Goal: Information Seeking & Learning: Learn about a topic

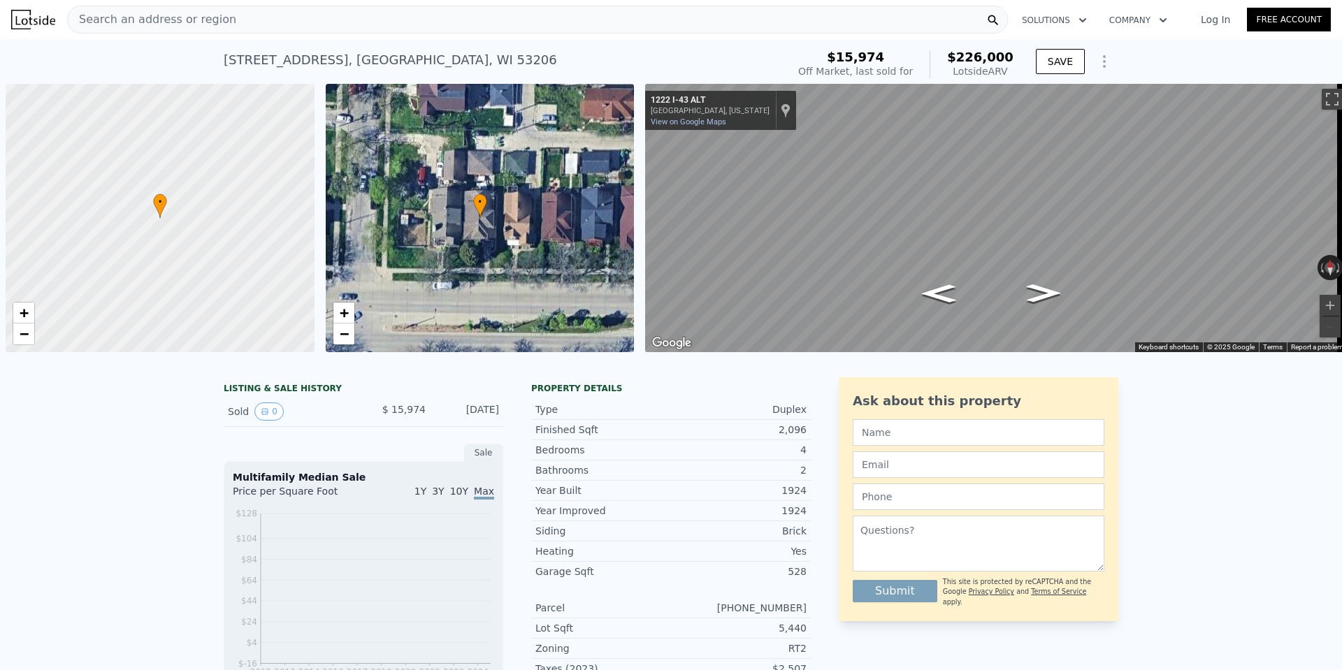
scroll to position [0, 6]
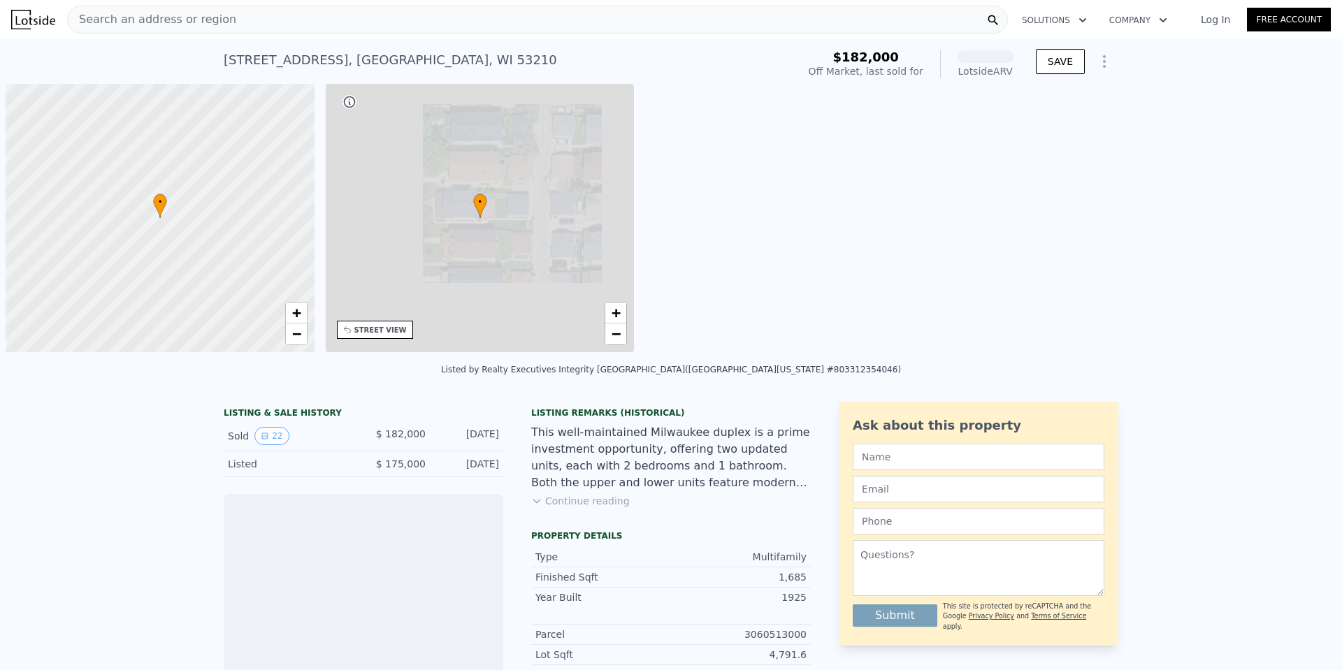
scroll to position [0, 6]
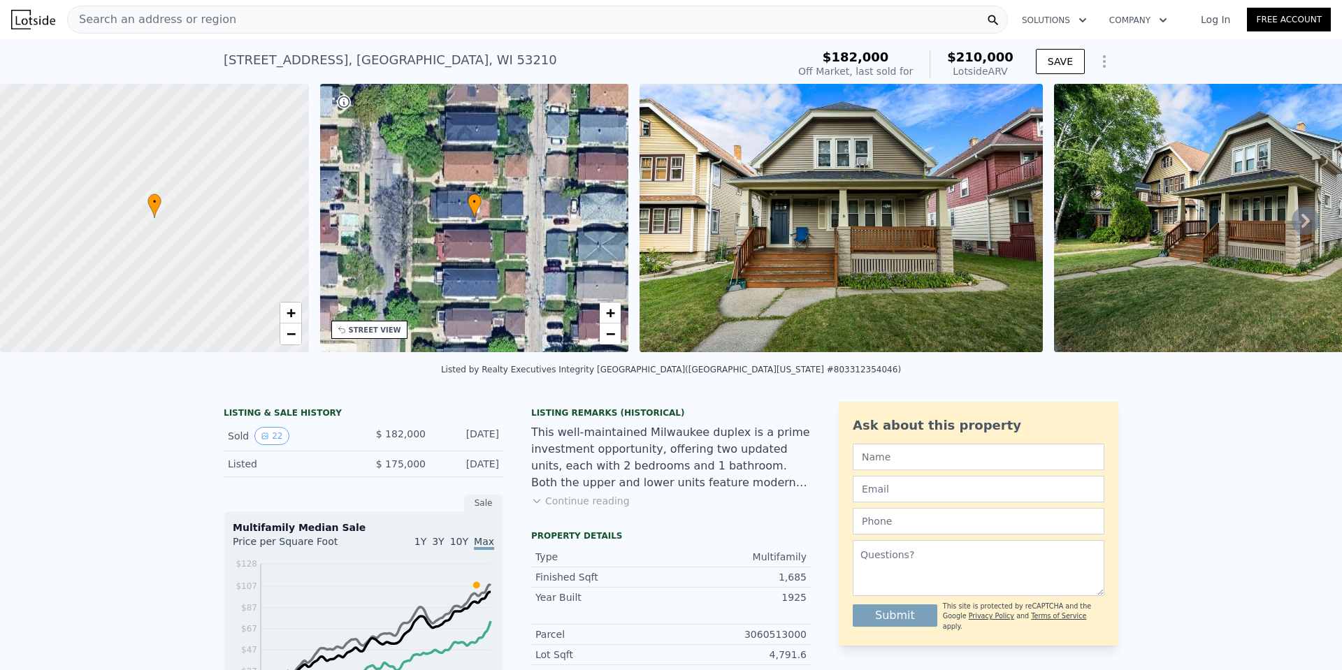
click at [879, 280] on img at bounding box center [841, 218] width 403 height 268
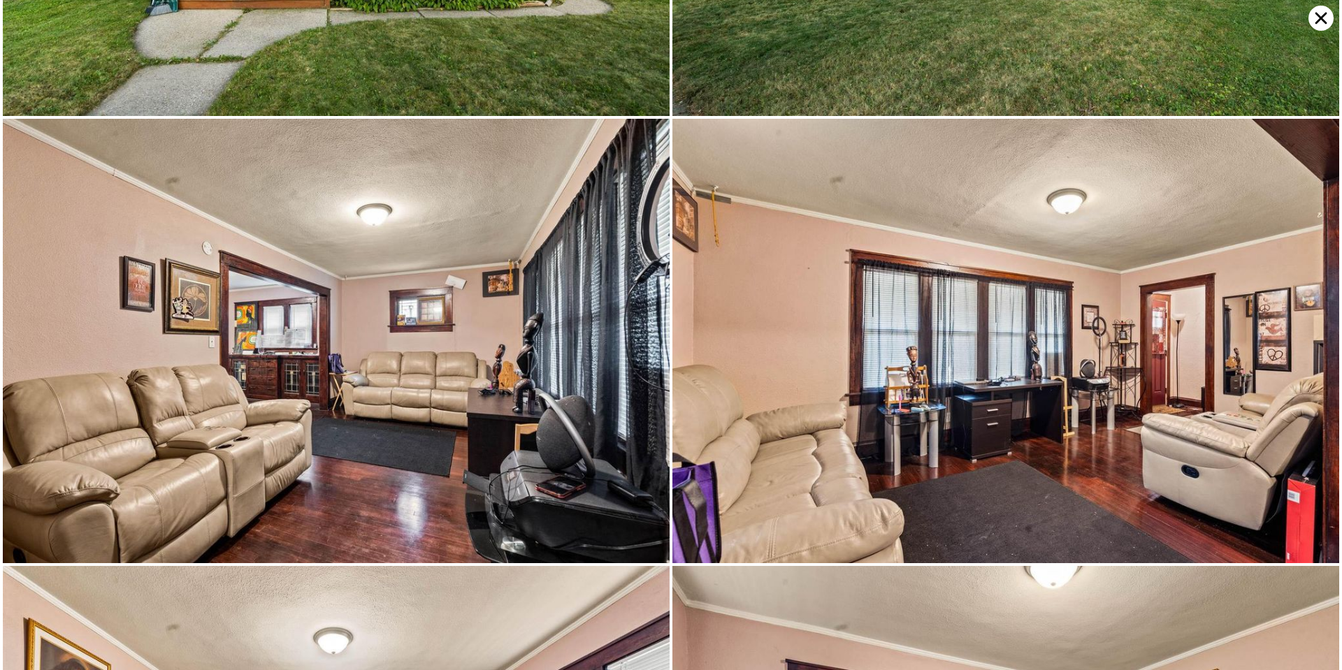
scroll to position [0, 0]
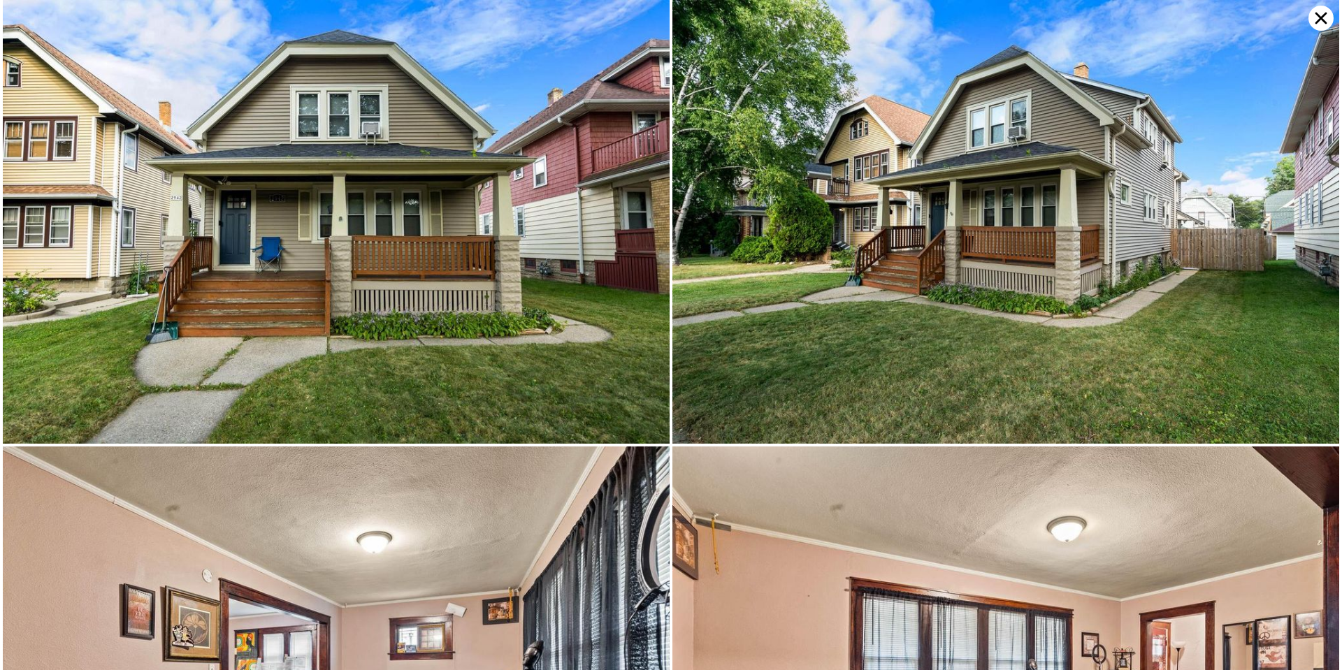
click at [1321, 22] on icon at bounding box center [1321, 18] width 25 height 25
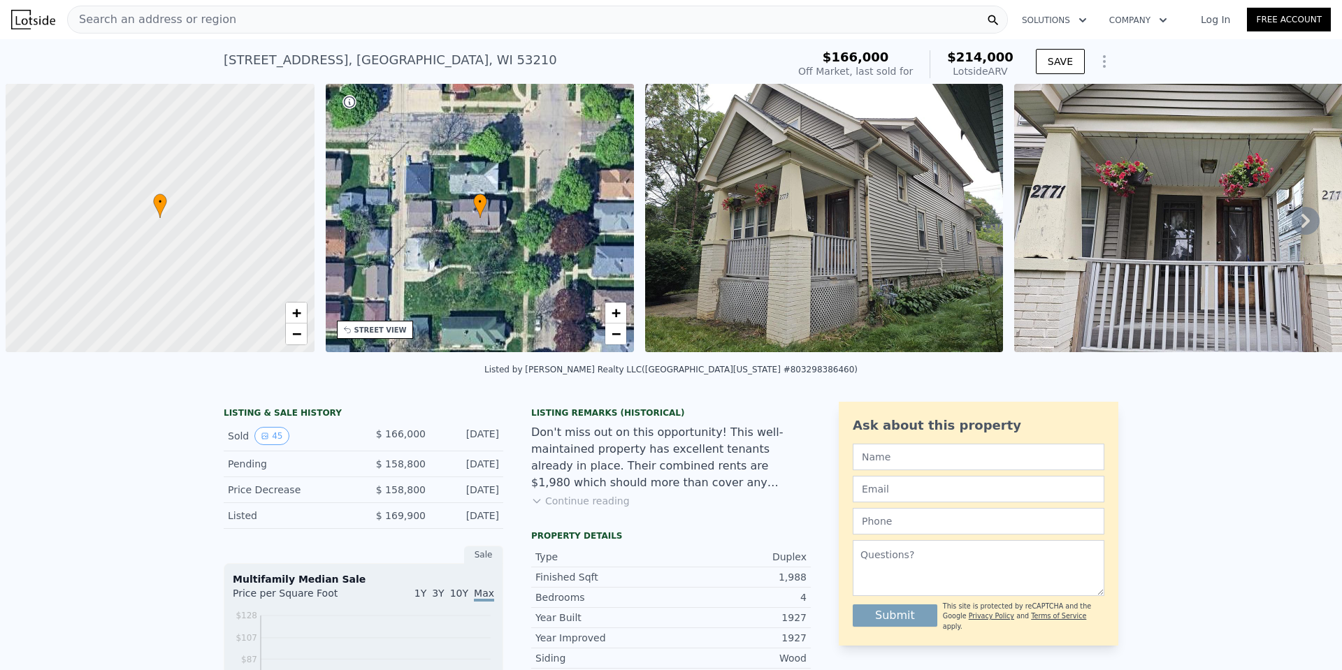
scroll to position [0, 6]
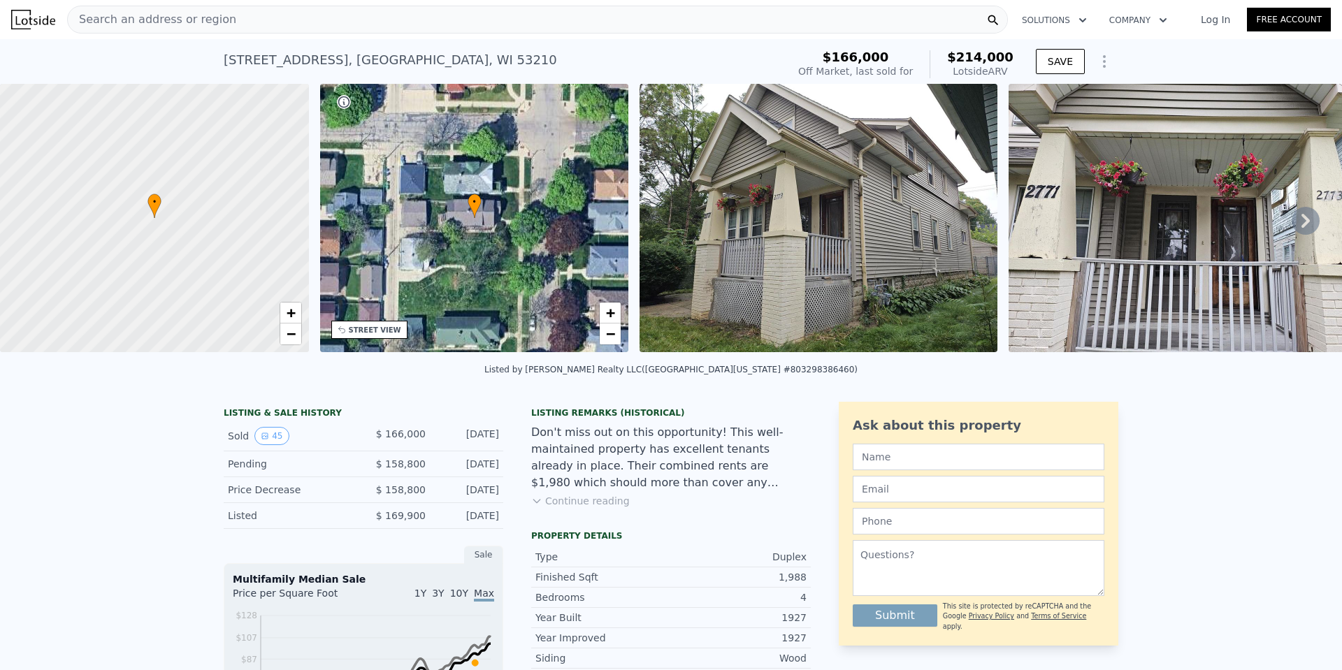
click at [763, 264] on img at bounding box center [819, 218] width 358 height 268
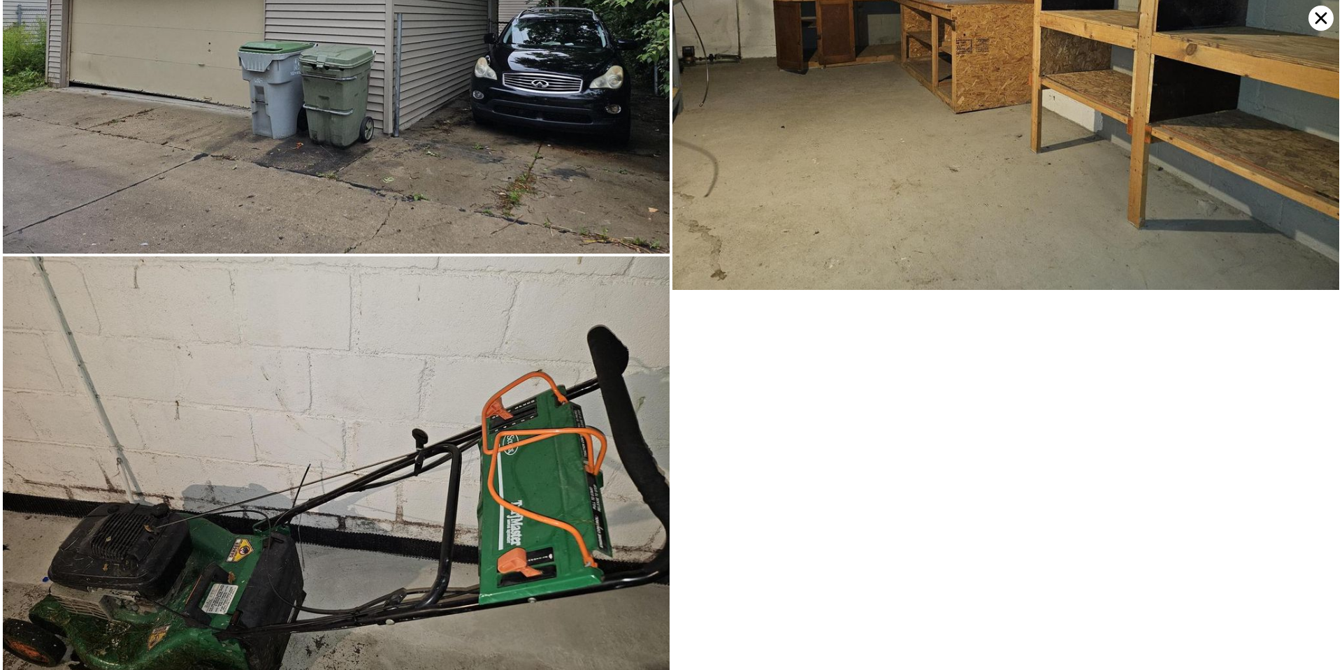
scroll to position [10929, 0]
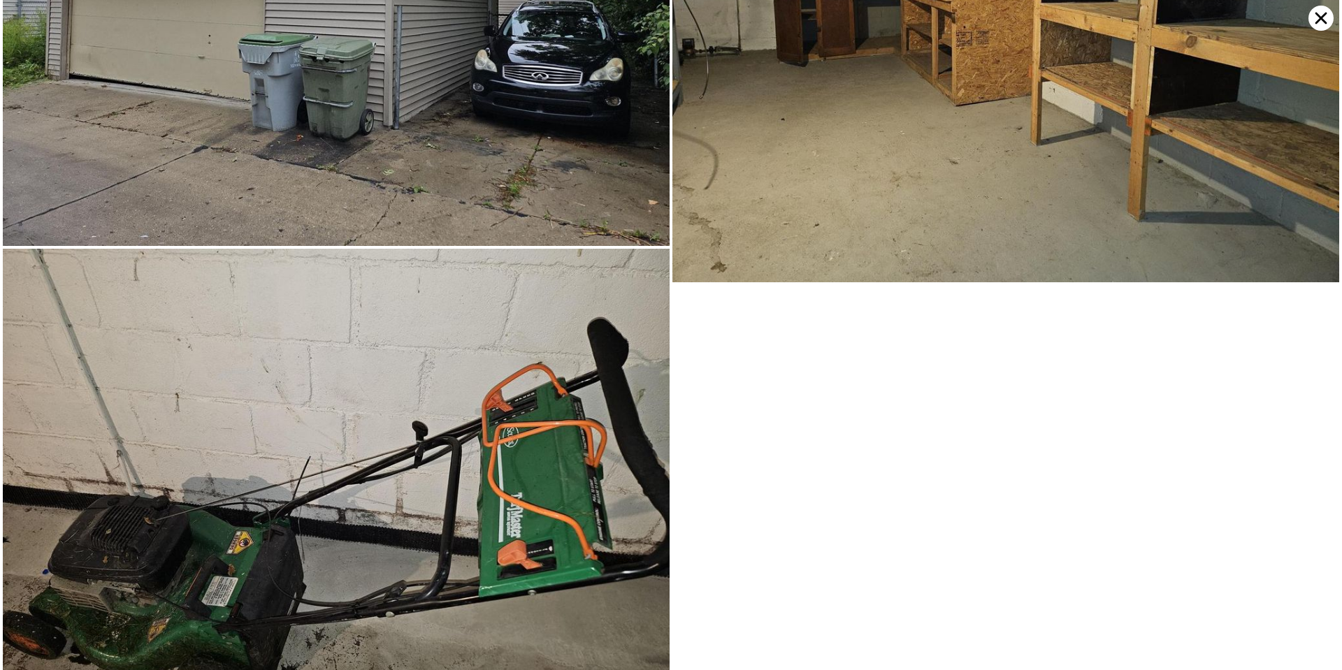
click at [1319, 23] on icon at bounding box center [1321, 18] width 25 height 25
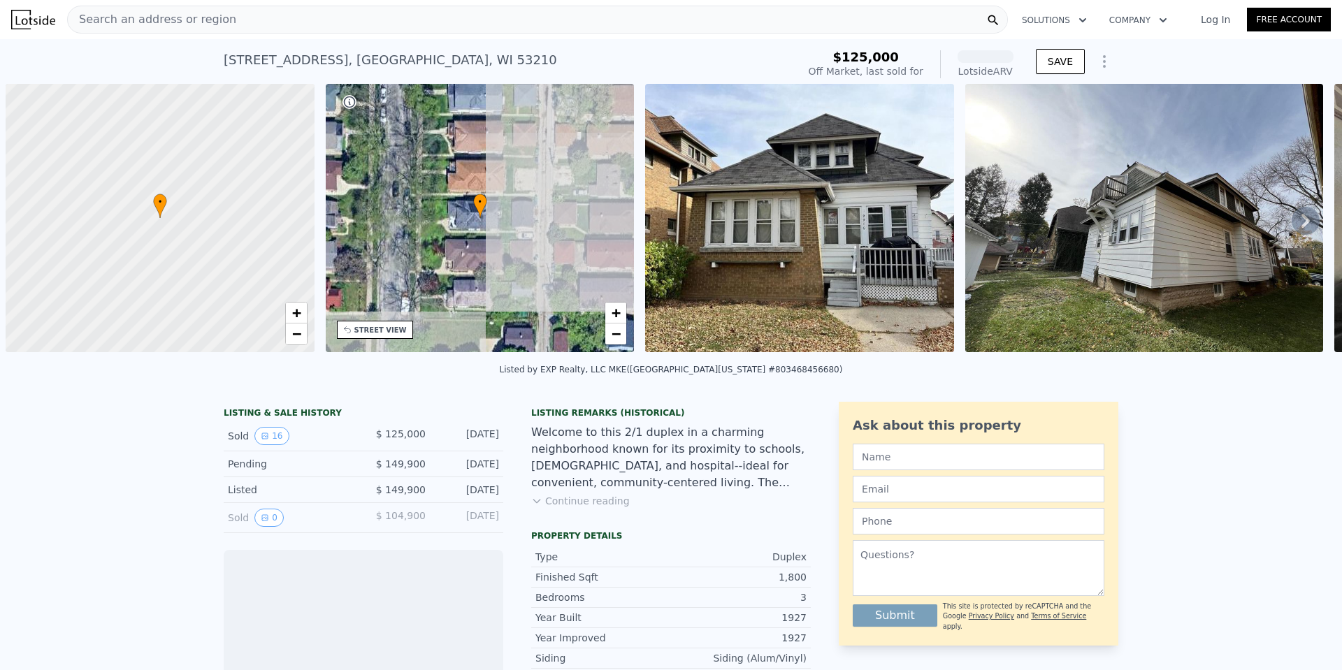
scroll to position [0, 6]
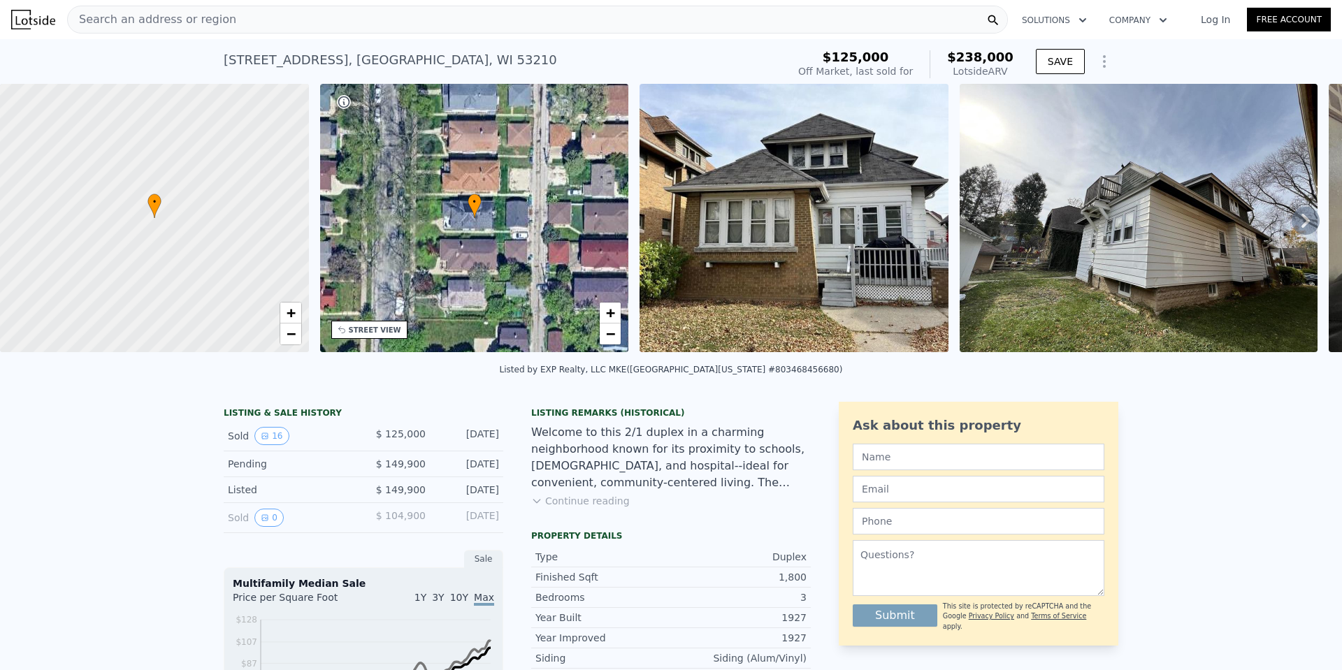
click at [808, 251] on img at bounding box center [794, 218] width 309 height 268
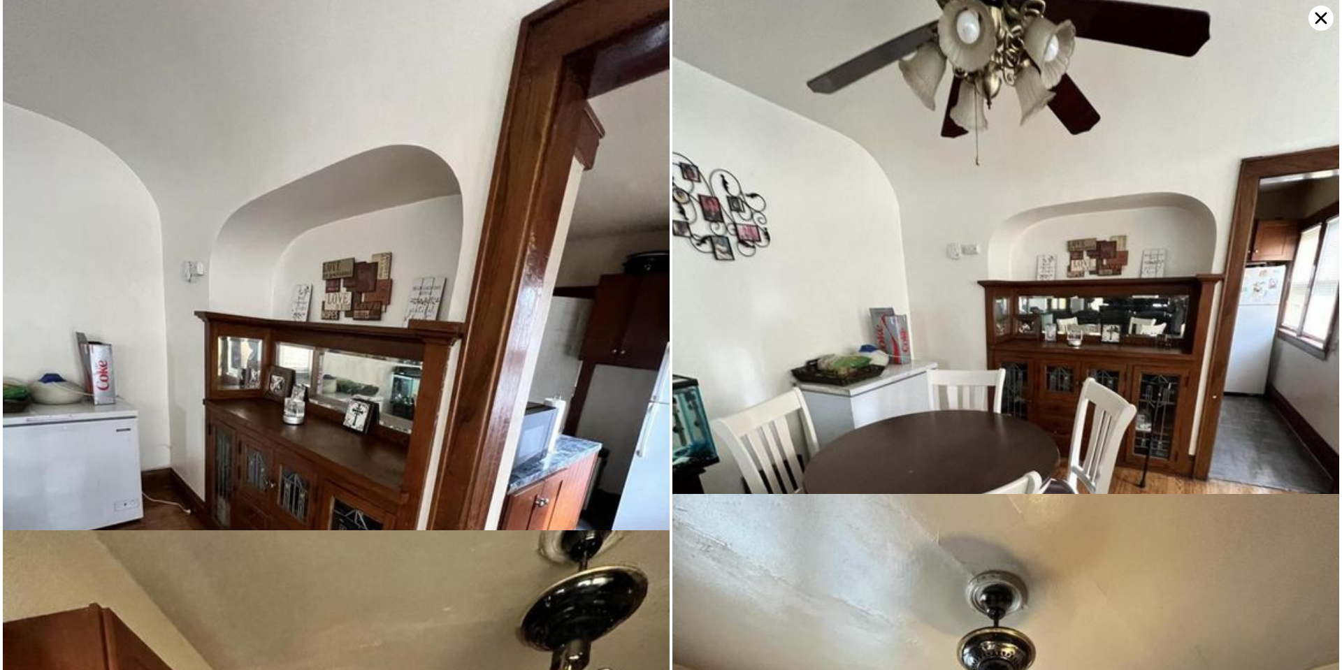
scroll to position [1080, 0]
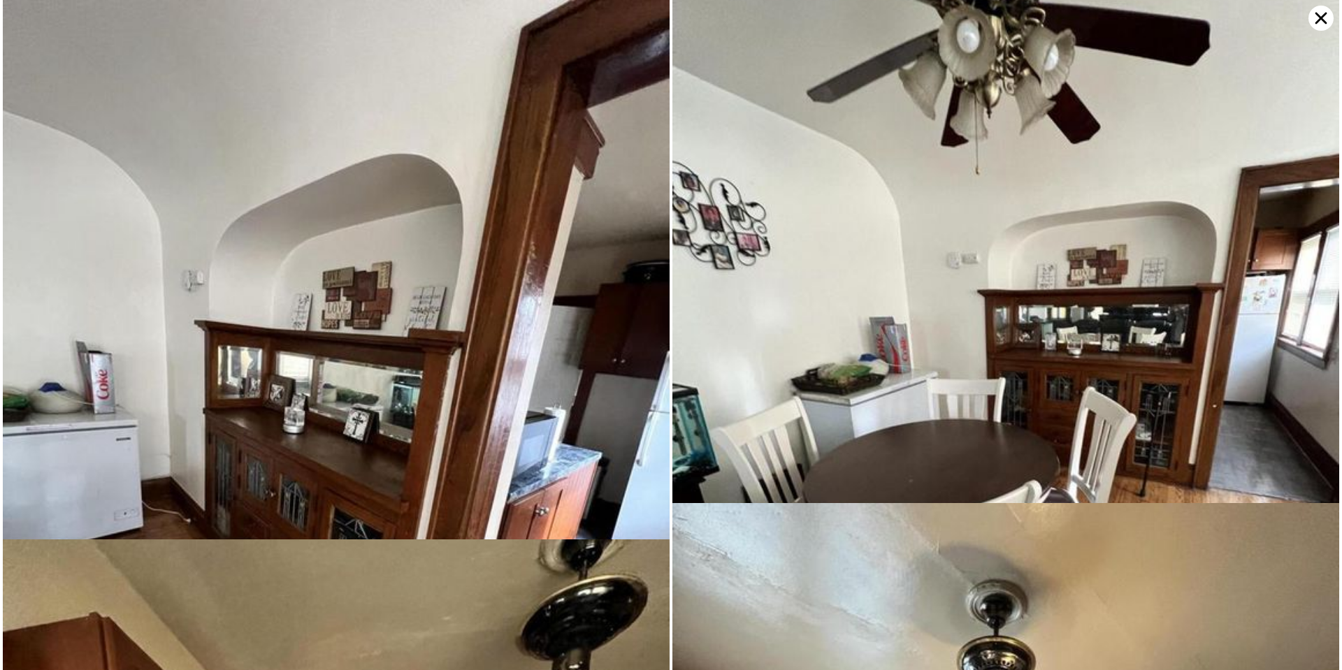
click at [1317, 24] on icon at bounding box center [1321, 18] width 25 height 25
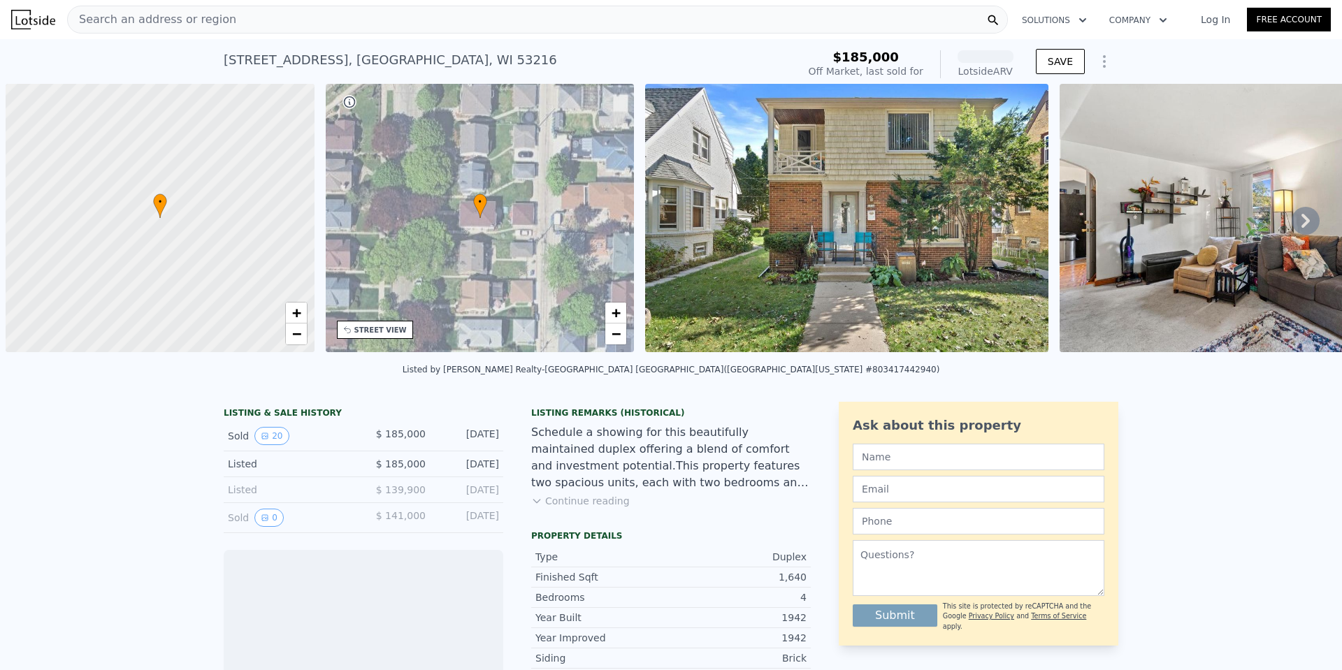
scroll to position [0, 6]
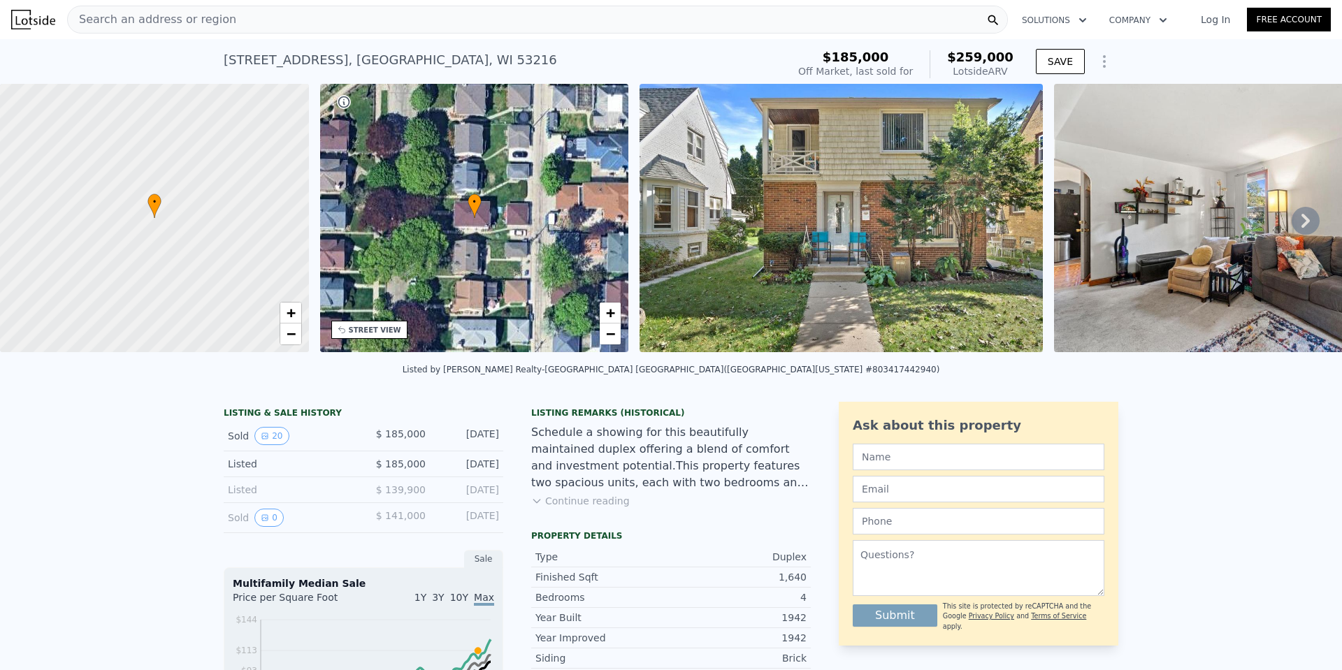
click at [907, 258] on img at bounding box center [841, 218] width 403 height 268
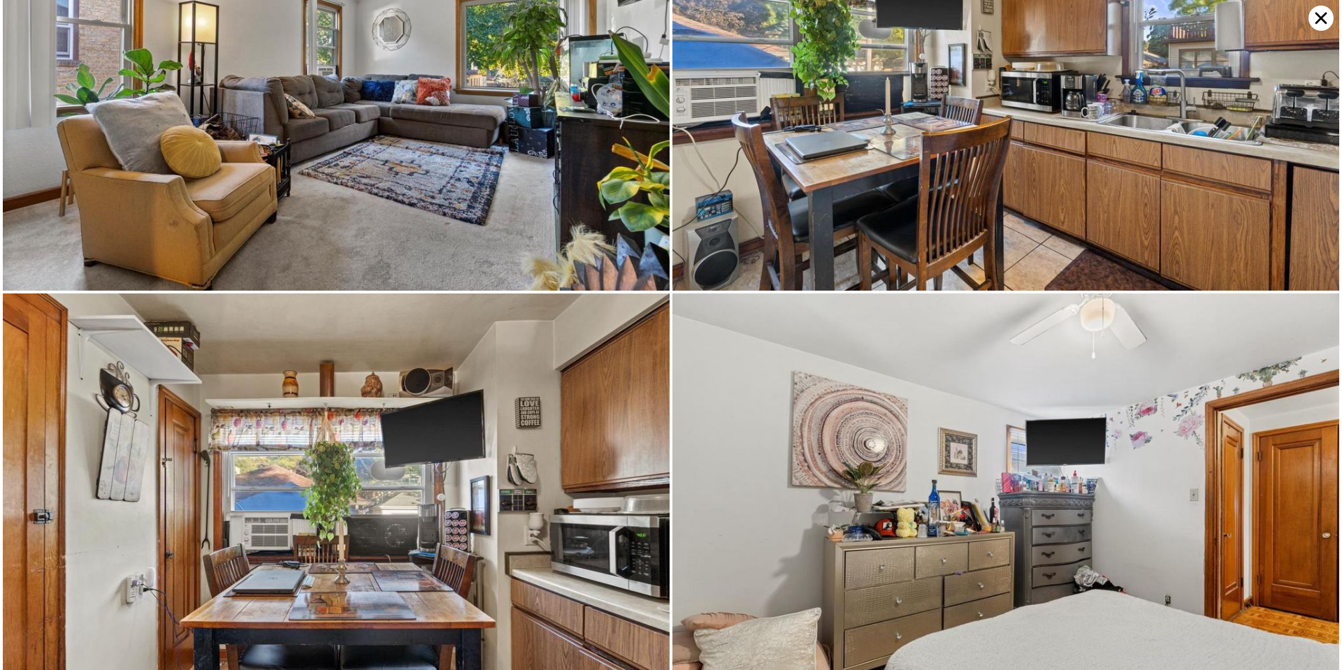
scroll to position [887, 0]
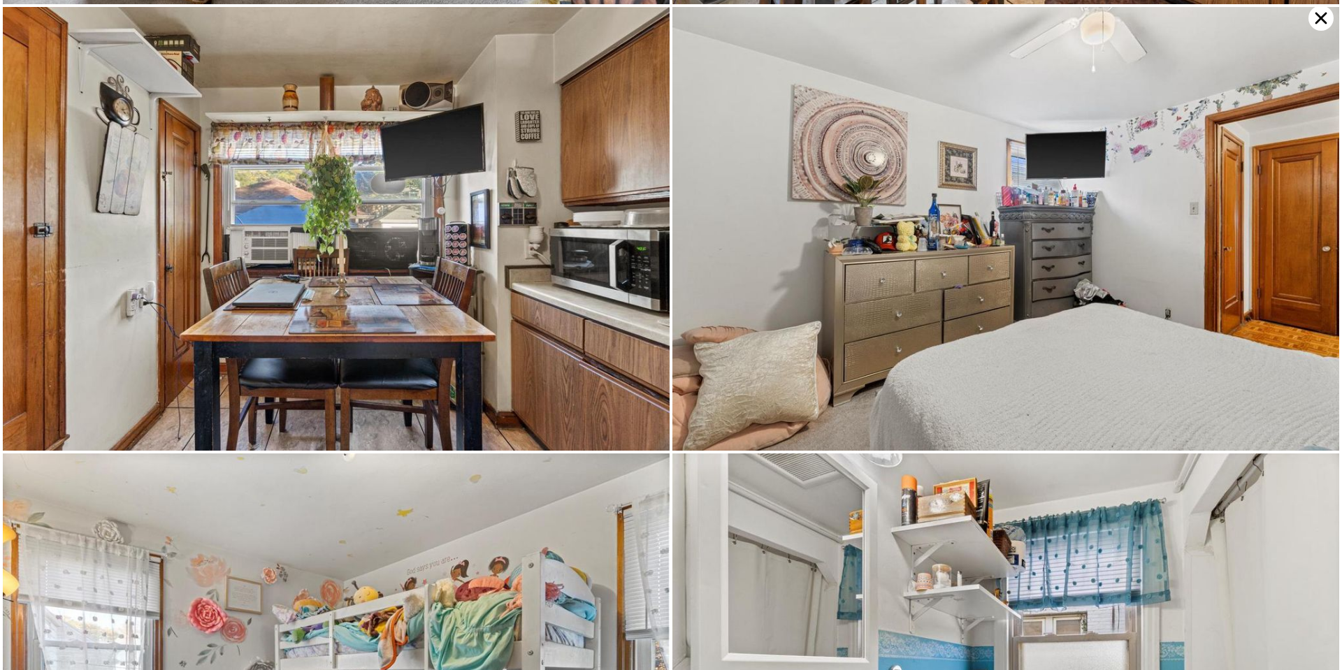
click at [506, 282] on img at bounding box center [336, 229] width 667 height 444
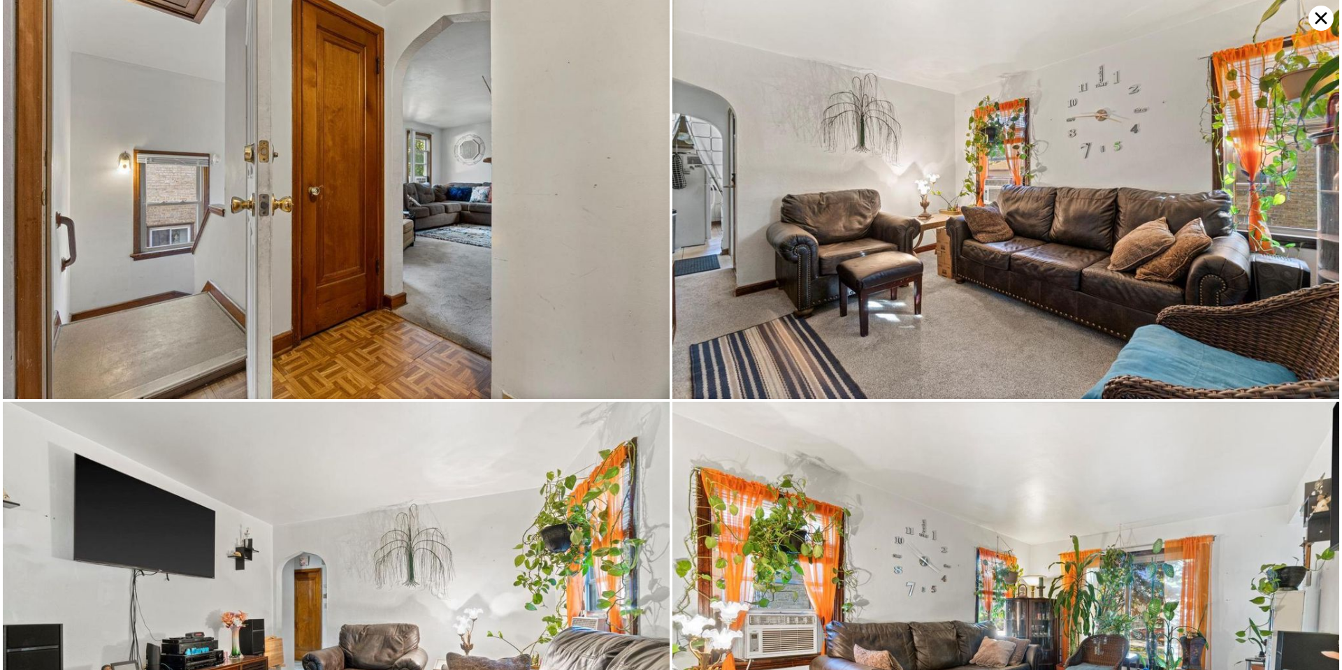
scroll to position [1774, 0]
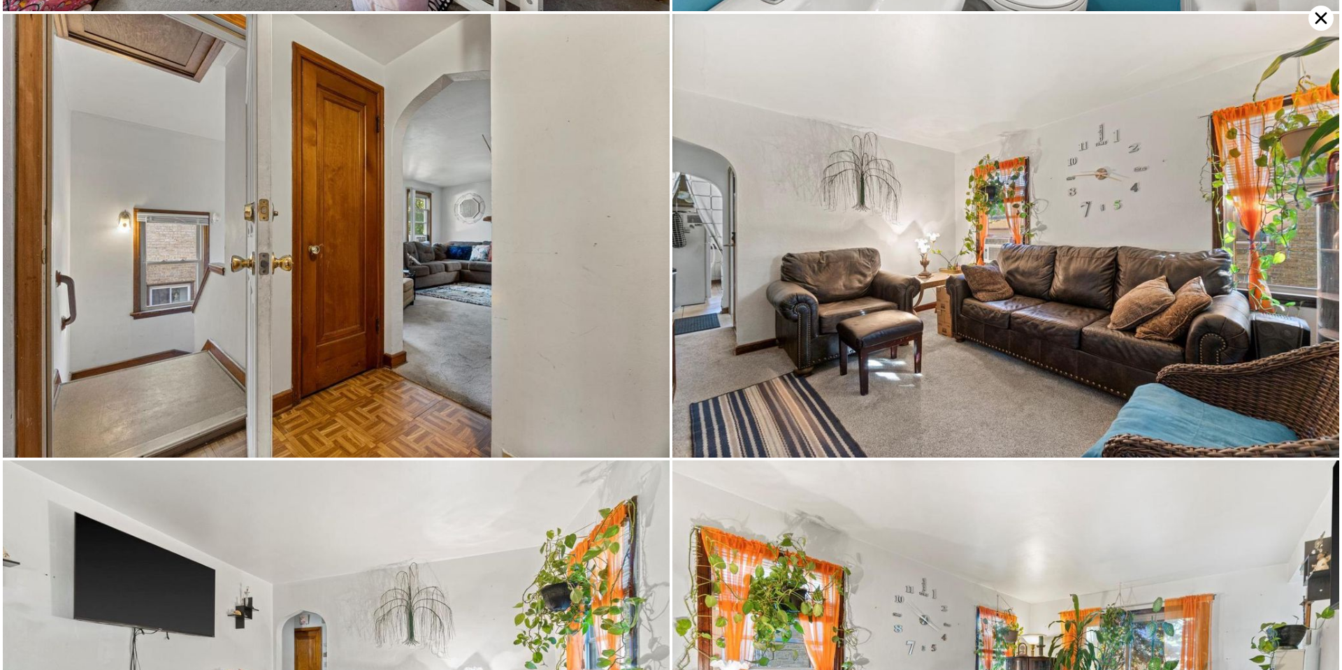
click at [1313, 15] on icon at bounding box center [1321, 18] width 25 height 25
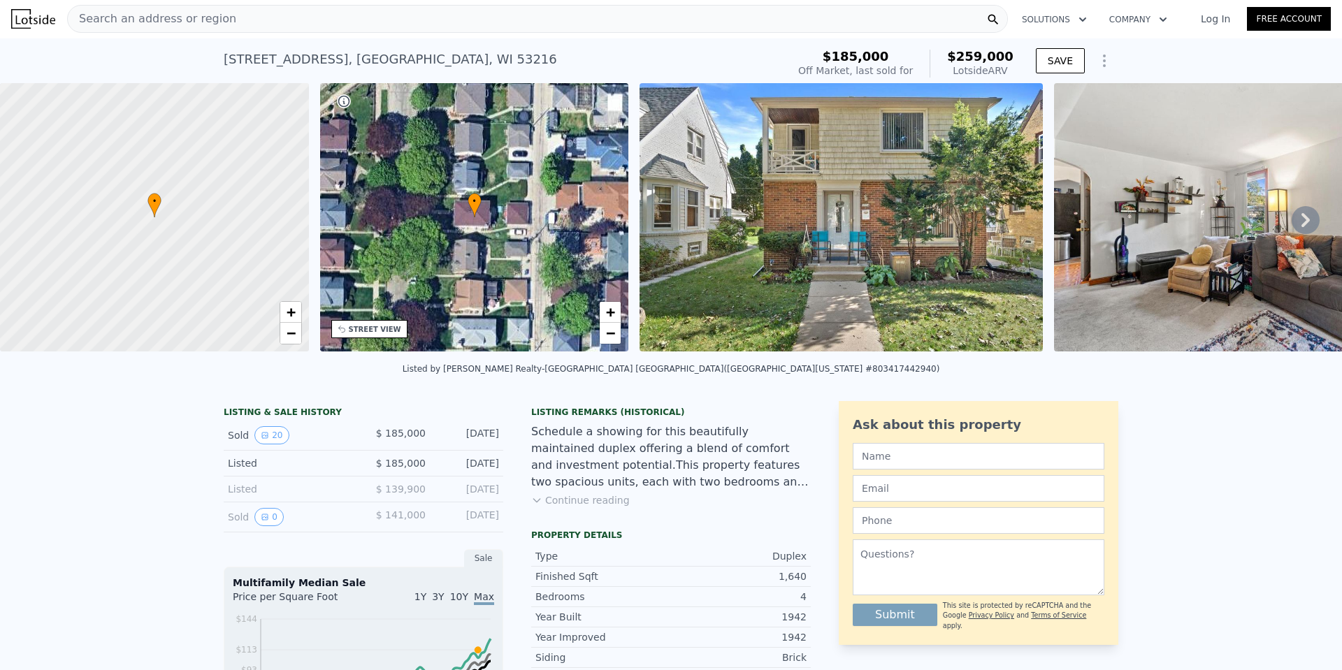
scroll to position [0, 0]
click at [896, 385] on div "Listed by Keller Williams Realty-Milwaukee North Shore (South Central Wisconsin…" at bounding box center [671, 374] width 1342 height 34
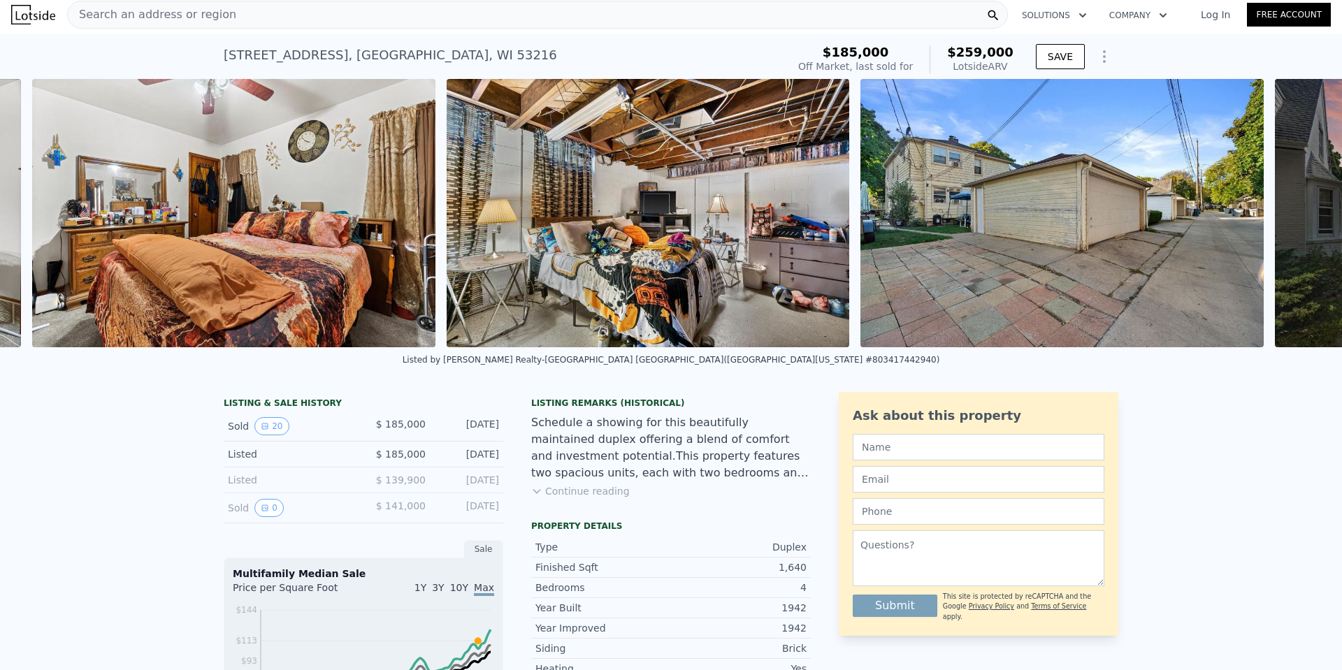
scroll to position [0, 7269]
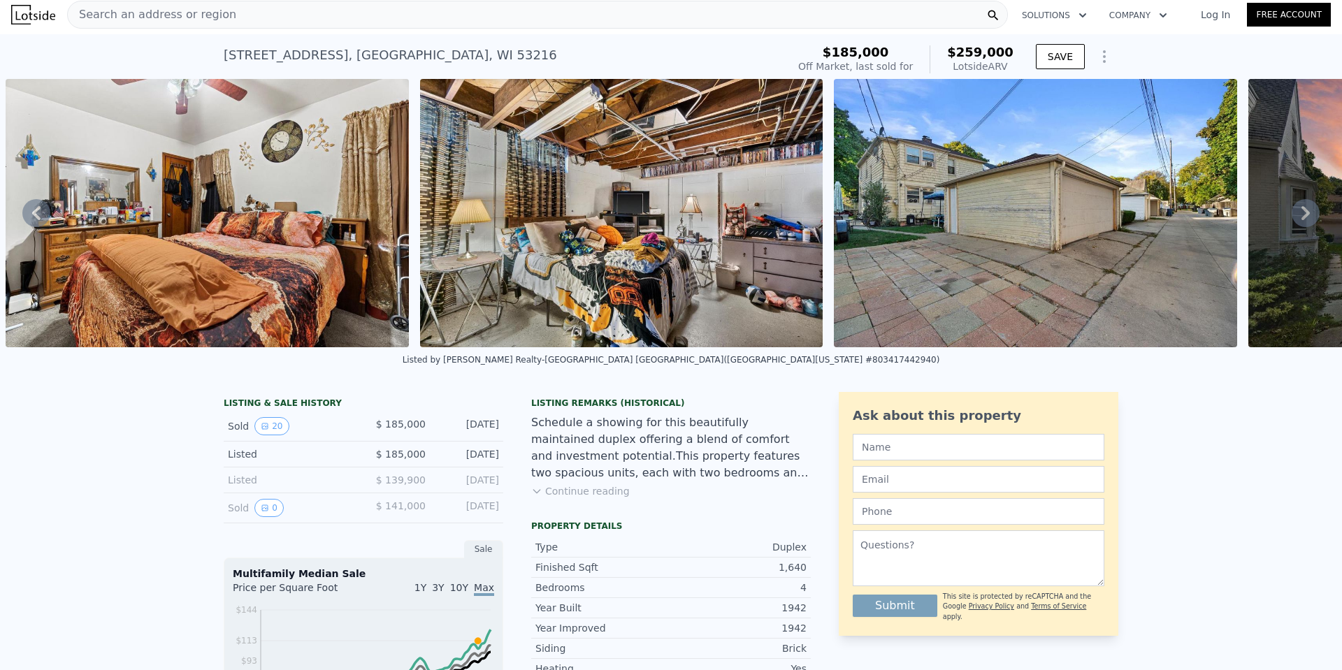
click at [1042, 231] on img at bounding box center [1035, 213] width 403 height 268
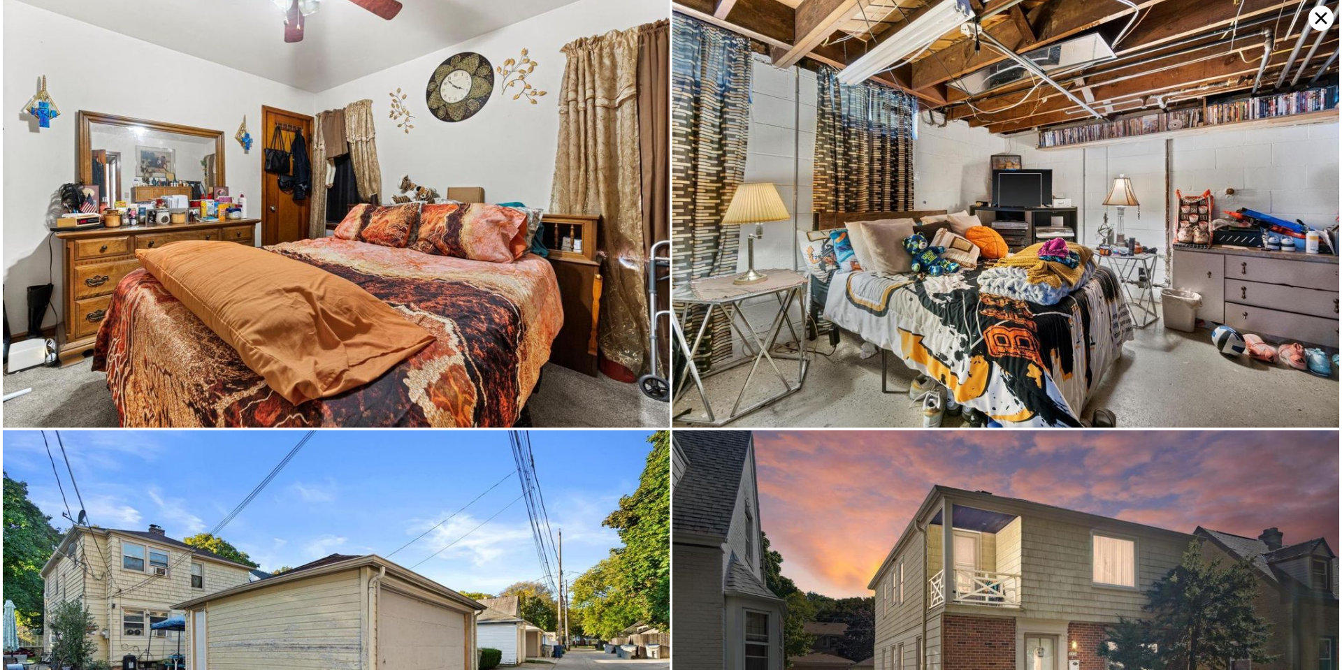
scroll to position [3762, 0]
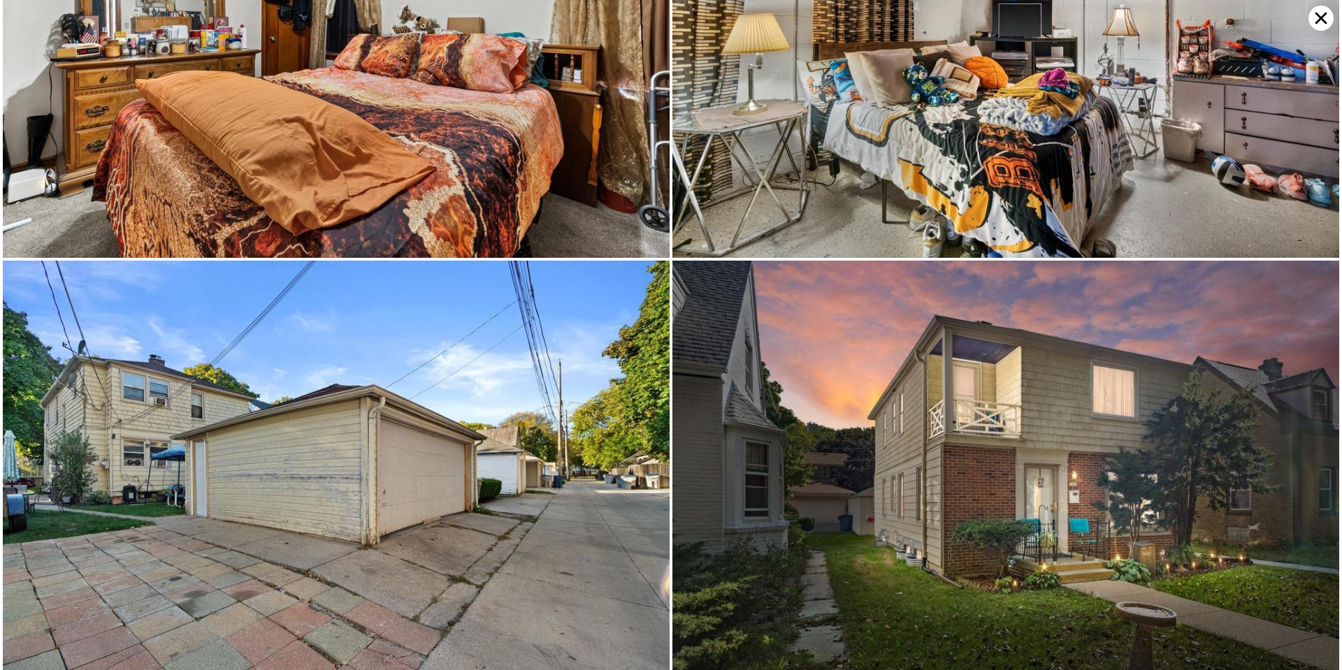
click at [352, 394] on img at bounding box center [336, 483] width 667 height 444
click at [1320, 12] on icon at bounding box center [1321, 18] width 25 height 25
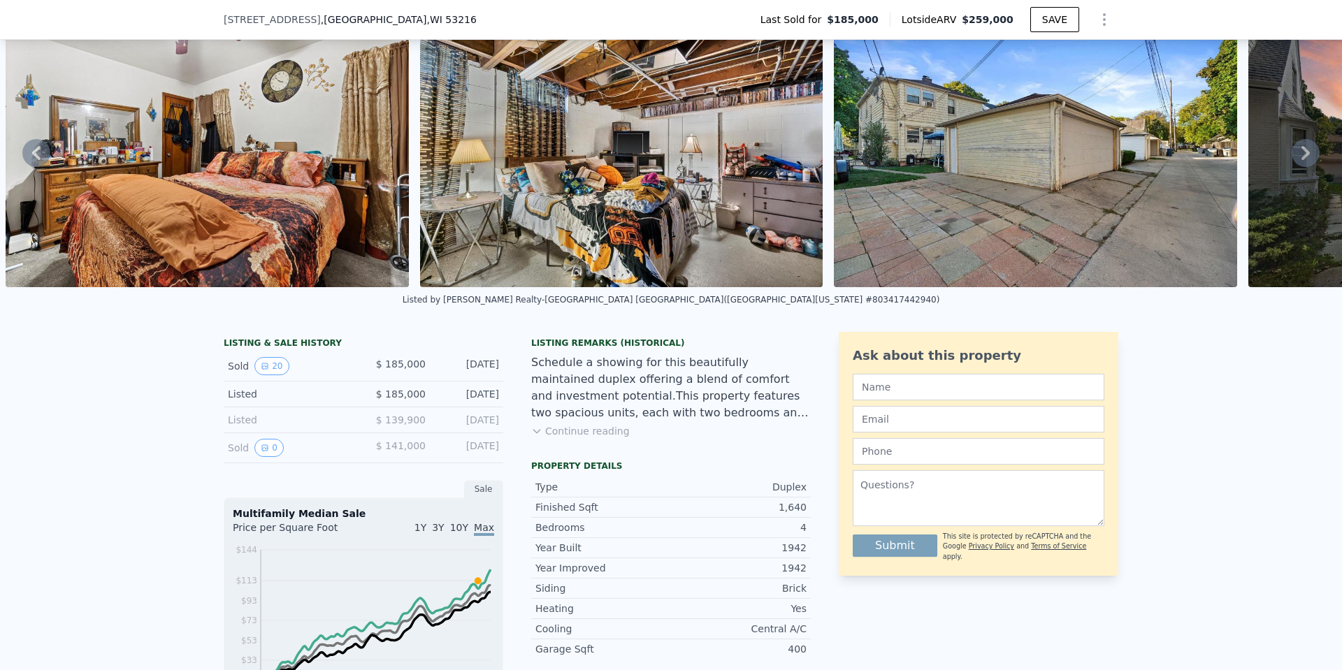
scroll to position [210, 0]
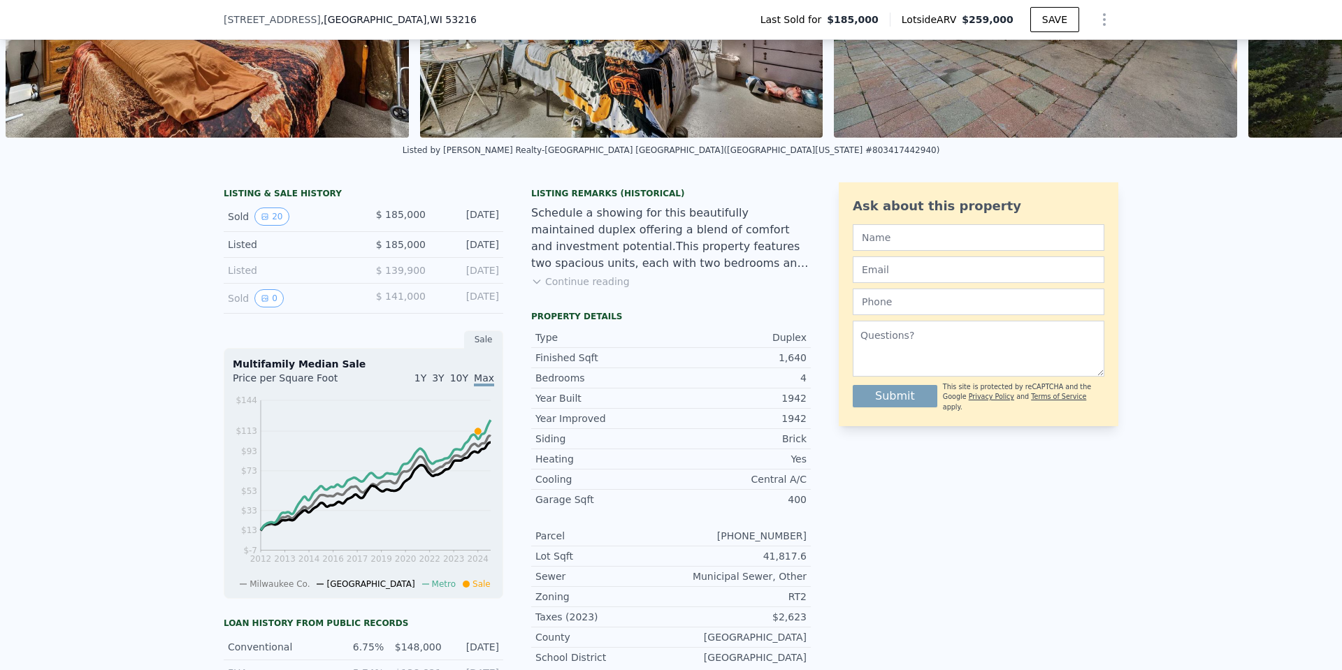
click at [1028, 513] on div "Ask about this property Submit This site is protected by reCAPTCHA and the Goog…" at bounding box center [979, 523] width 280 height 682
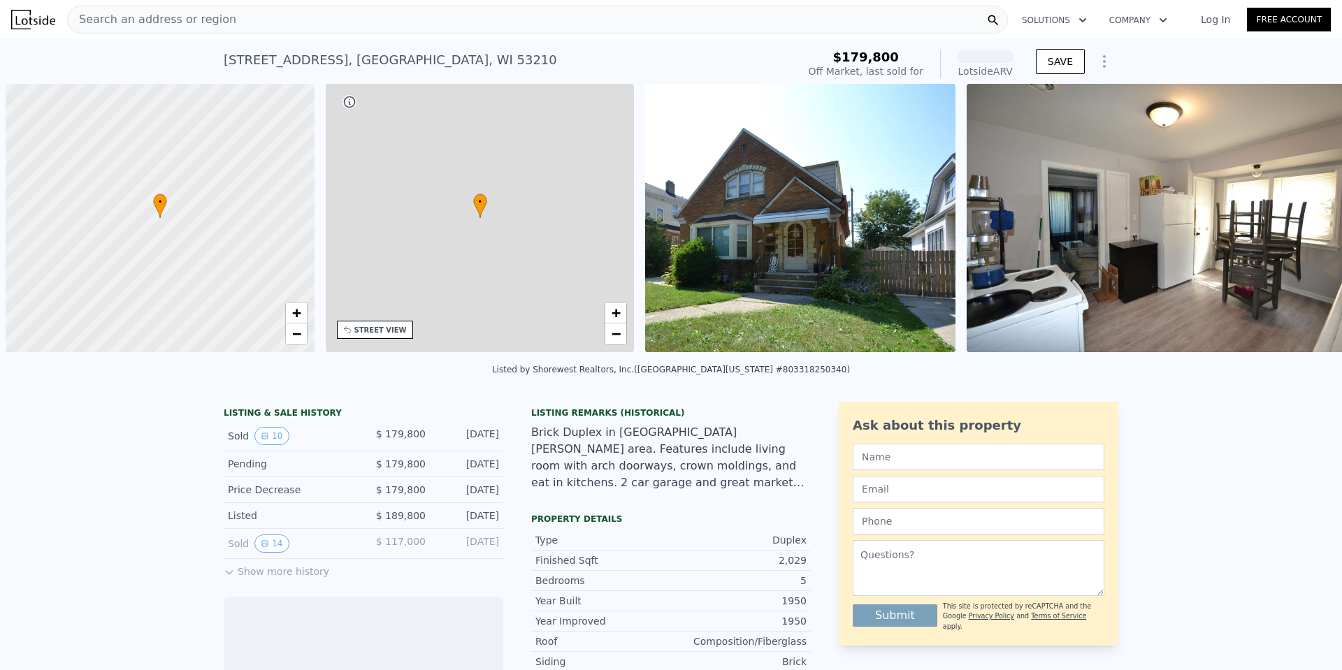
scroll to position [0, 6]
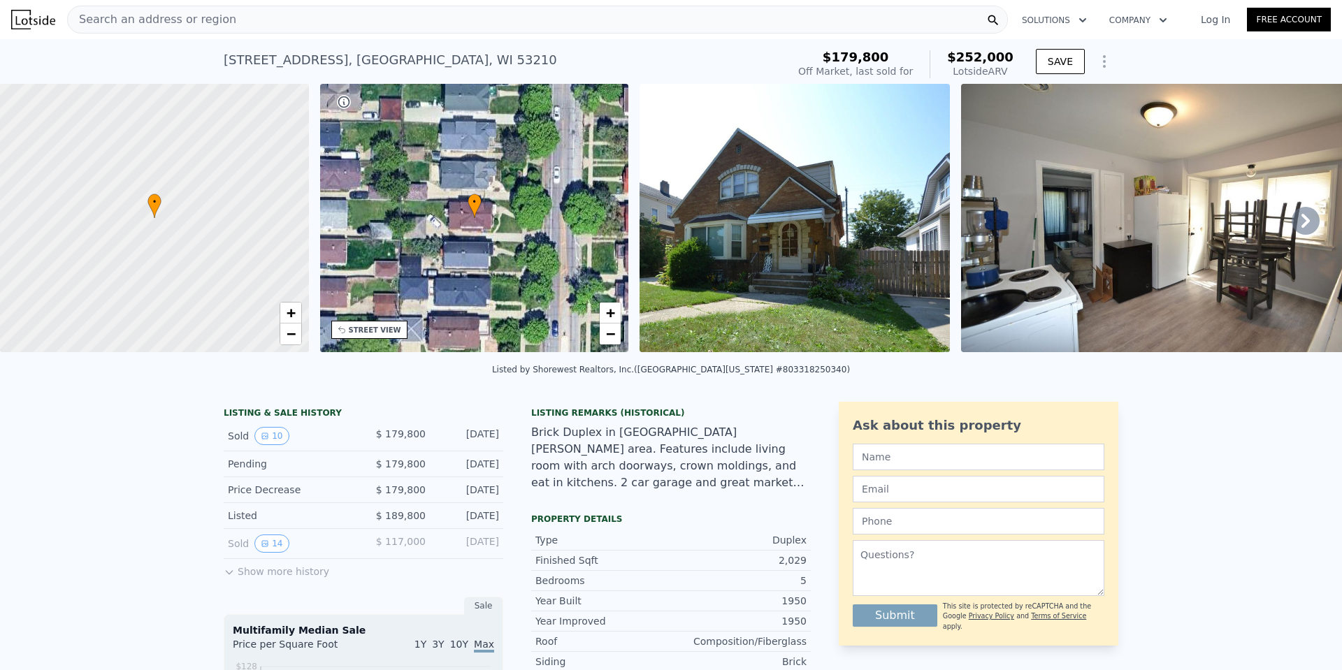
click at [215, 12] on span "Search an address or region" at bounding box center [152, 19] width 168 height 17
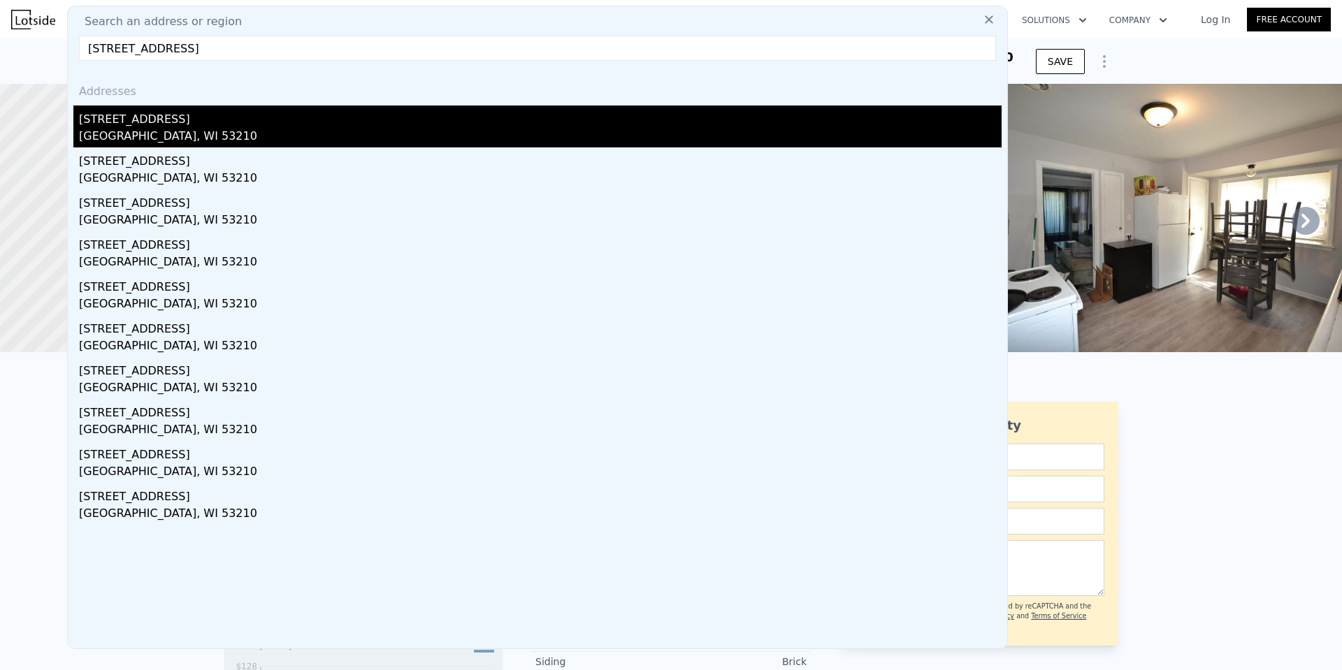
type input "[STREET_ADDRESS]"
click at [199, 132] on div "[GEOGRAPHIC_DATA], WI 53210" at bounding box center [540, 138] width 923 height 20
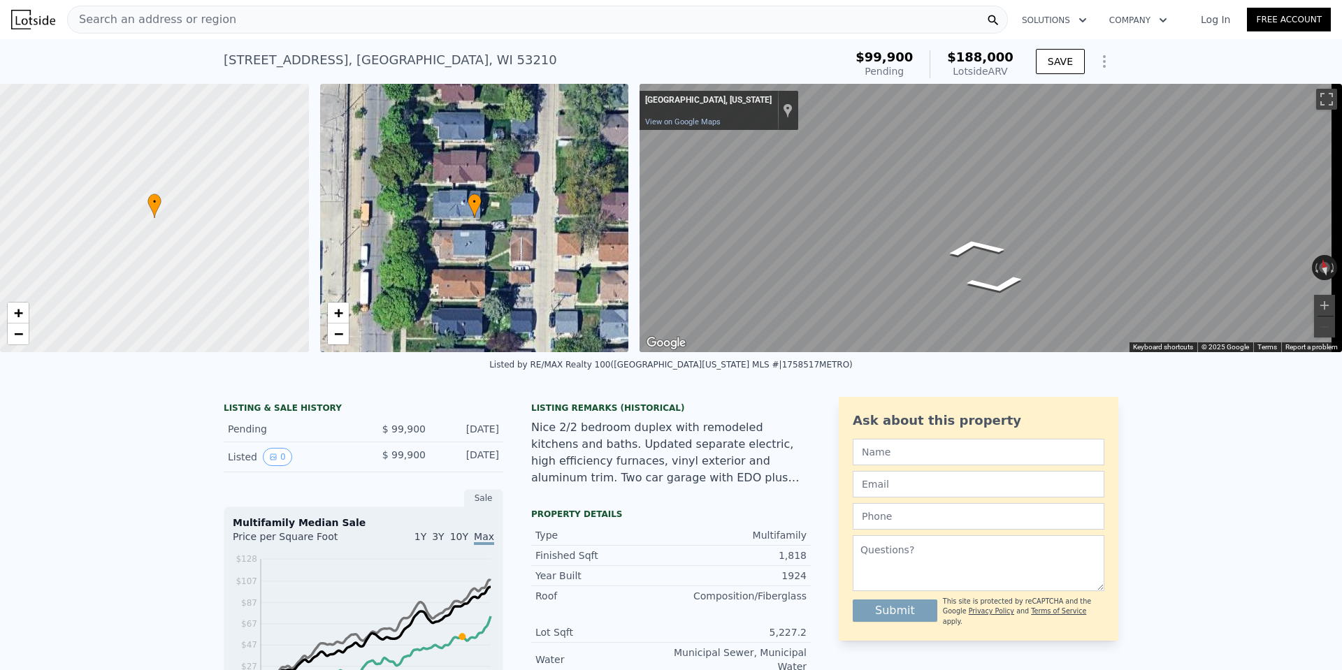
click at [474, 211] on div "• + − • + − ← Move left → Move right ↑ Move up ↓ Move down + Zoom in - Zoom out…" at bounding box center [671, 218] width 1342 height 268
click at [208, 20] on span "Search an address or region" at bounding box center [152, 19] width 168 height 17
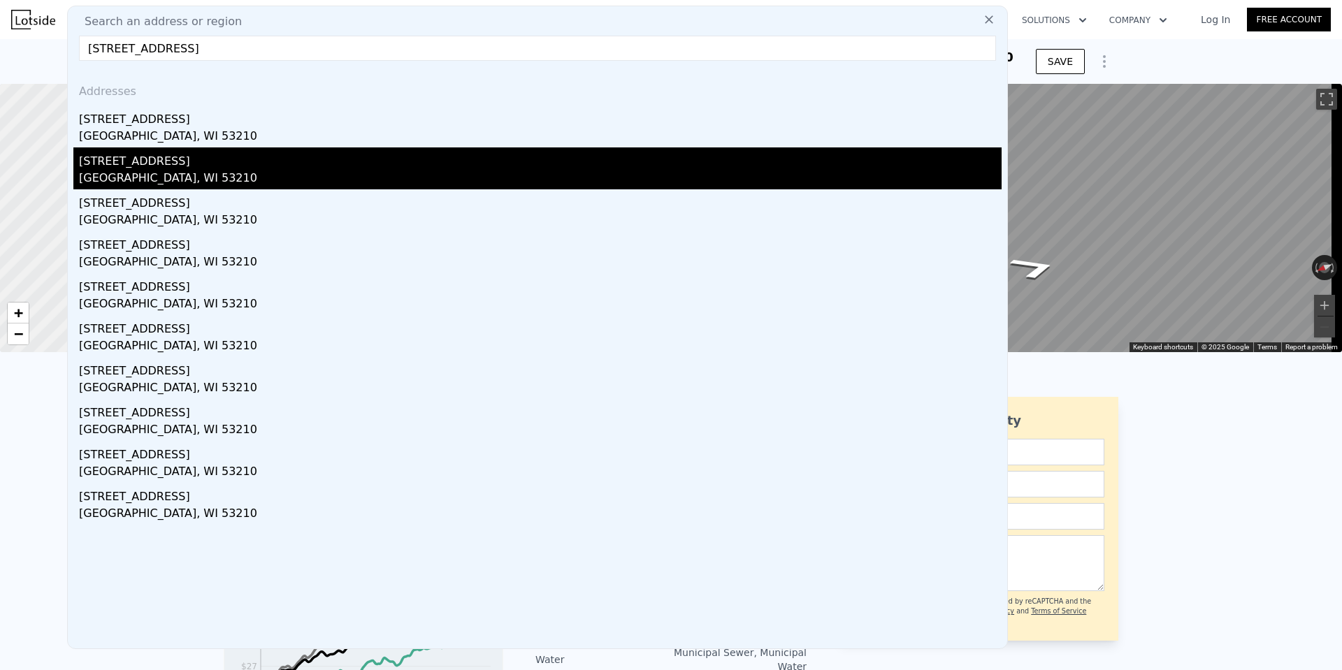
type input "[STREET_ADDRESS]"
drag, startPoint x: 260, startPoint y: 166, endPoint x: 234, endPoint y: 159, distance: 27.0
click at [234, 159] on div "[STREET_ADDRESS]" at bounding box center [540, 159] width 923 height 22
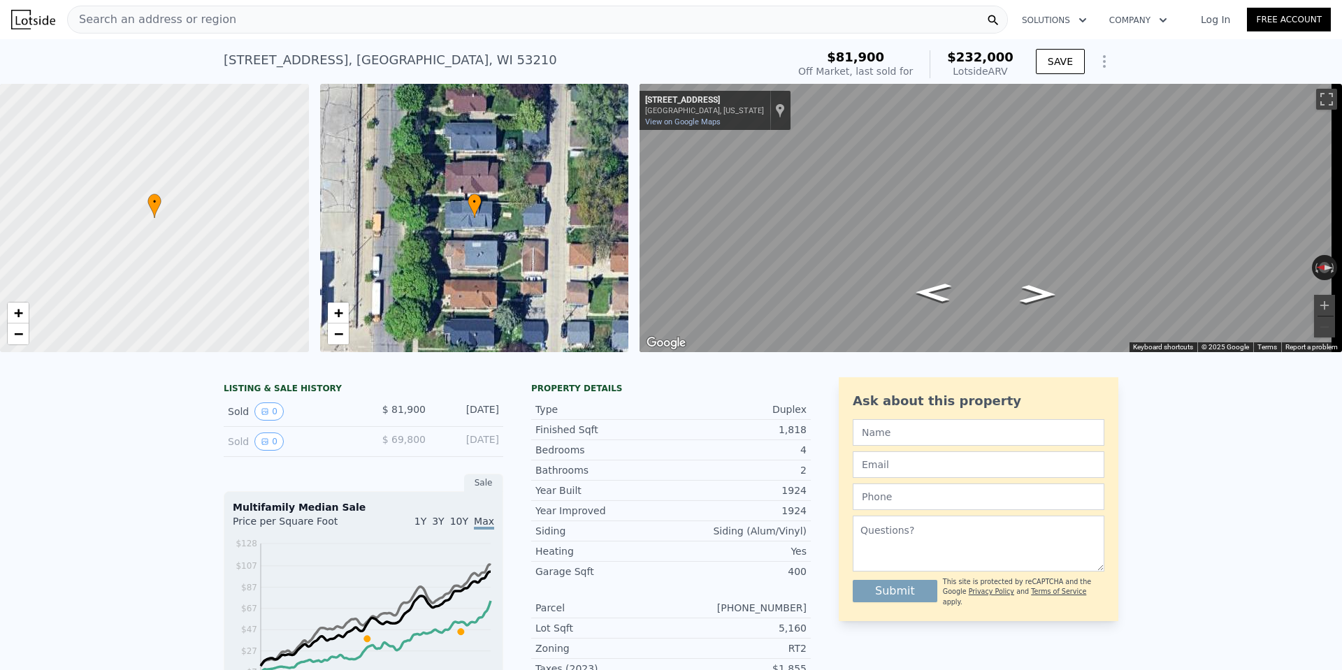
click at [164, 14] on span "Search an address or region" at bounding box center [152, 19] width 168 height 17
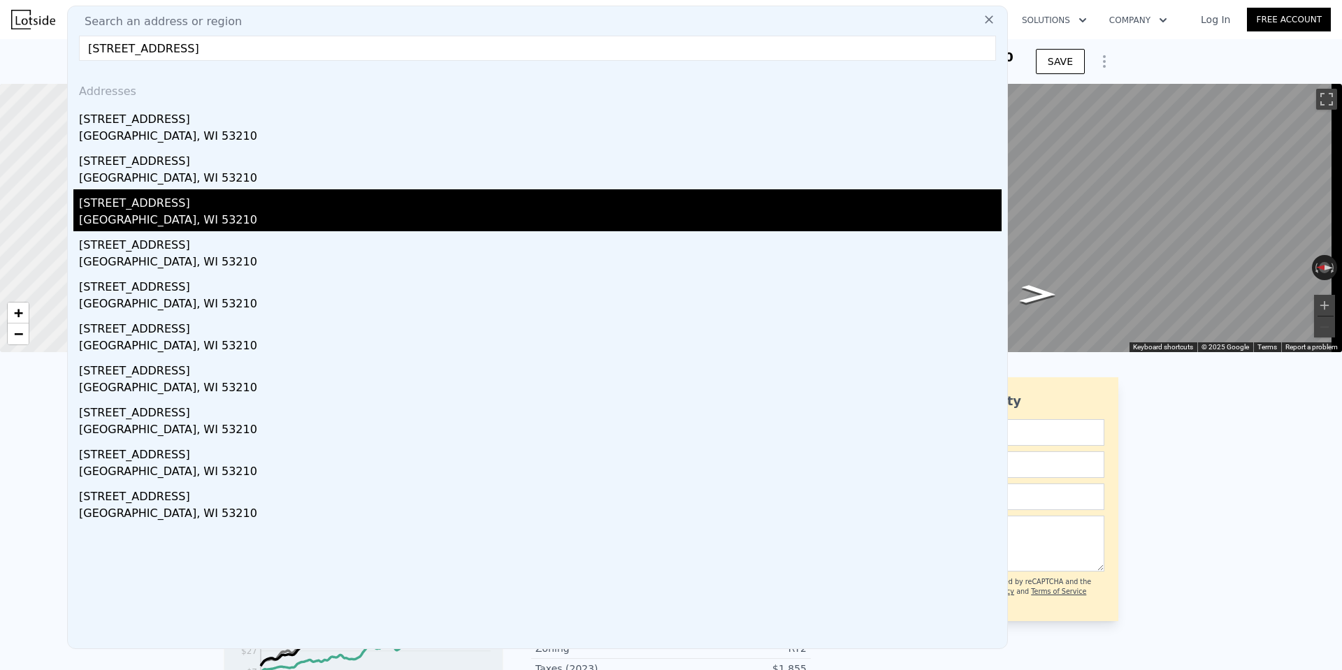
type input "[STREET_ADDRESS]"
click at [206, 210] on div "[STREET_ADDRESS]" at bounding box center [540, 200] width 923 height 22
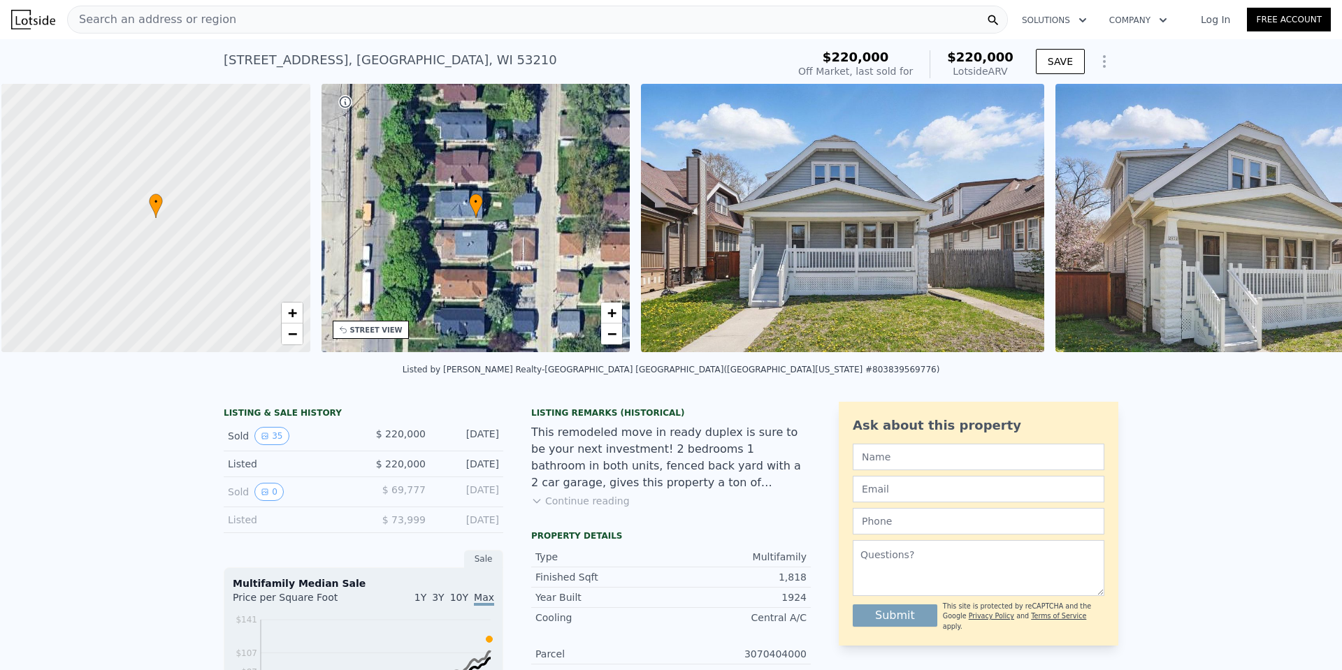
scroll to position [0, 6]
drag, startPoint x: 722, startPoint y: 157, endPoint x: 712, endPoint y: 155, distance: 10.0
drag, startPoint x: 712, startPoint y: 155, endPoint x: 1200, endPoint y: 429, distance: 560.1
click at [1200, 429] on div "LISTING & SALE HISTORY Sold 35 $ 220,000 [DATE] Listed $ 220,000 [DATE] Sold 0 …" at bounding box center [671, 660] width 1342 height 539
click at [863, 261] on img at bounding box center [841, 218] width 403 height 268
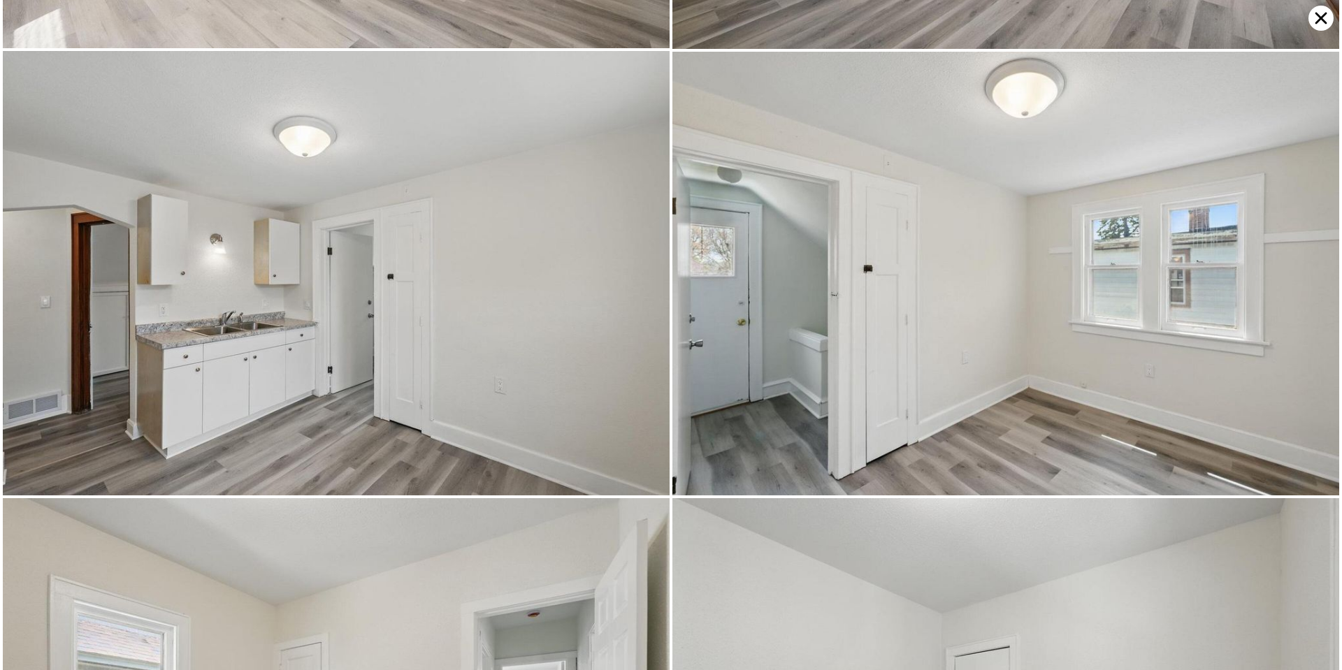
scroll to position [887, 0]
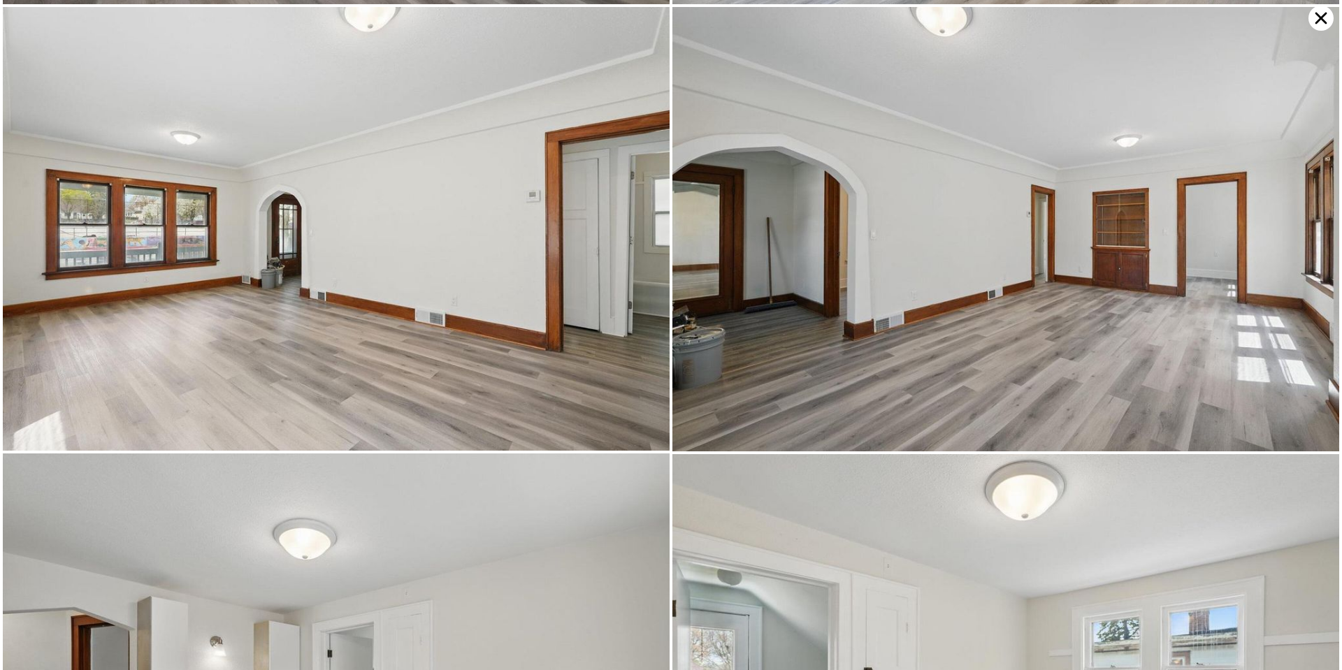
click at [1324, 20] on icon at bounding box center [1322, 19] width 12 height 12
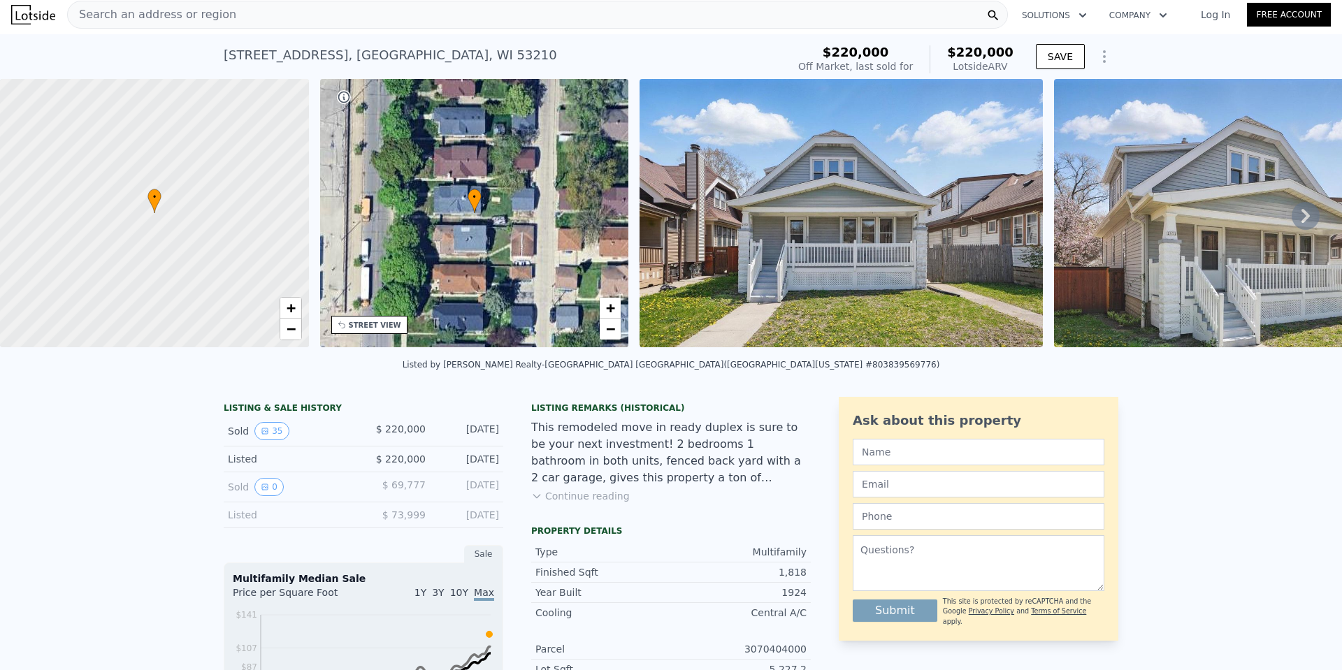
scroll to position [0, 0]
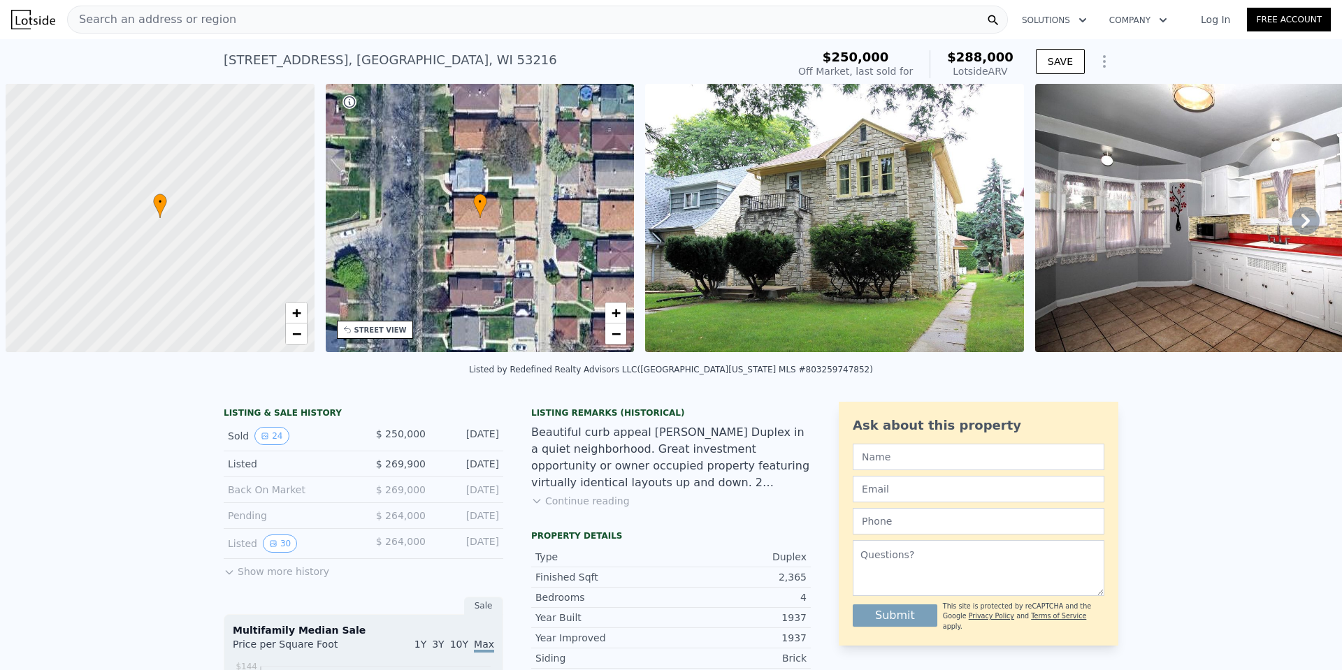
scroll to position [0, 6]
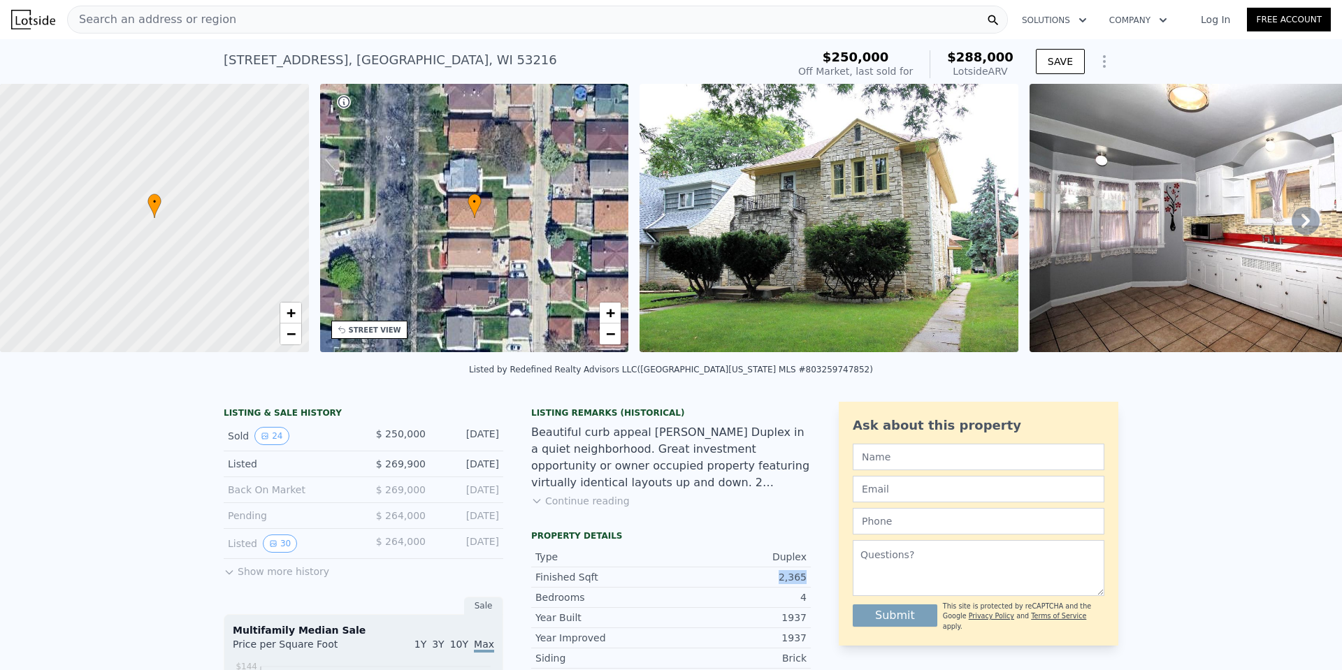
drag, startPoint x: 780, startPoint y: 589, endPoint x: 817, endPoint y: 588, distance: 37.8
click at [295, 59] on div "3232 N 54th St # 3234 , Milwaukee , WI 53216" at bounding box center [391, 60] width 334 height 20
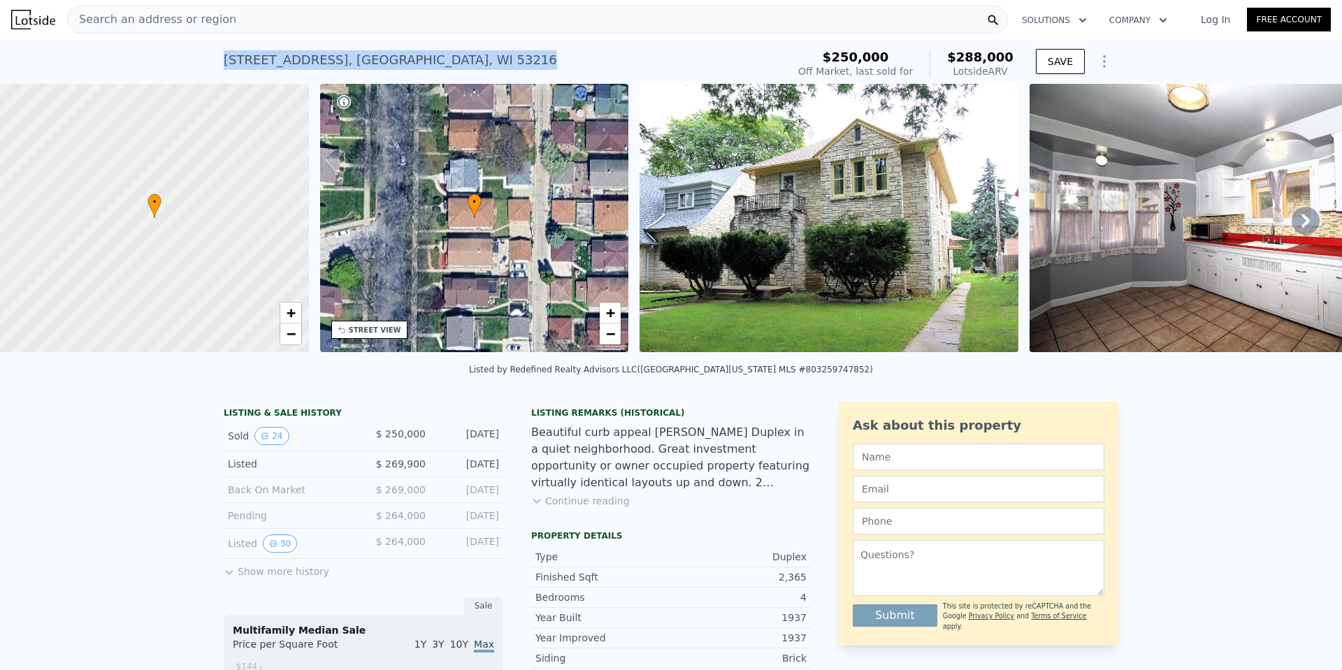
copy div "3232 N 54th St # 3234 , Milwaukee , WI 53216 Sold Dec 2024 for $250k (~ARV $288…"
click at [282, 14] on div "Search an address or region" at bounding box center [537, 20] width 941 height 28
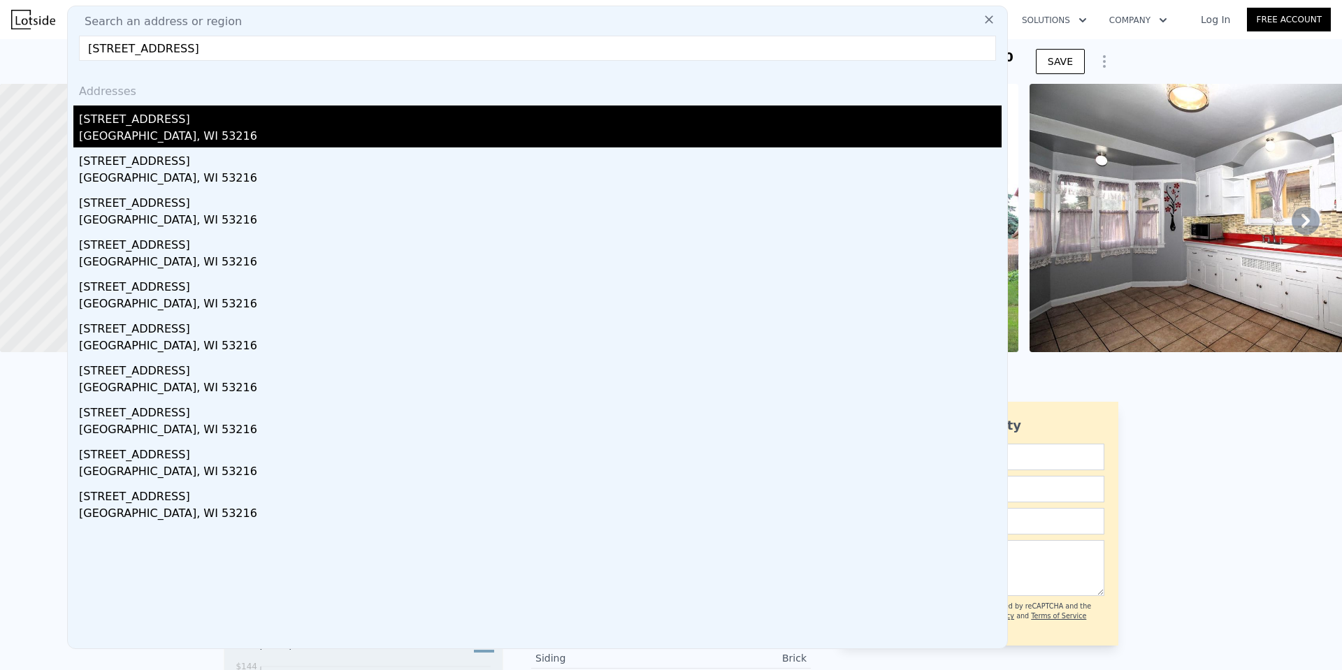
type input "4219 West Concordia AVENUE, Milwaukee, WI 53216"
click at [200, 135] on div "Milwaukee, WI 53216" at bounding box center [540, 138] width 923 height 20
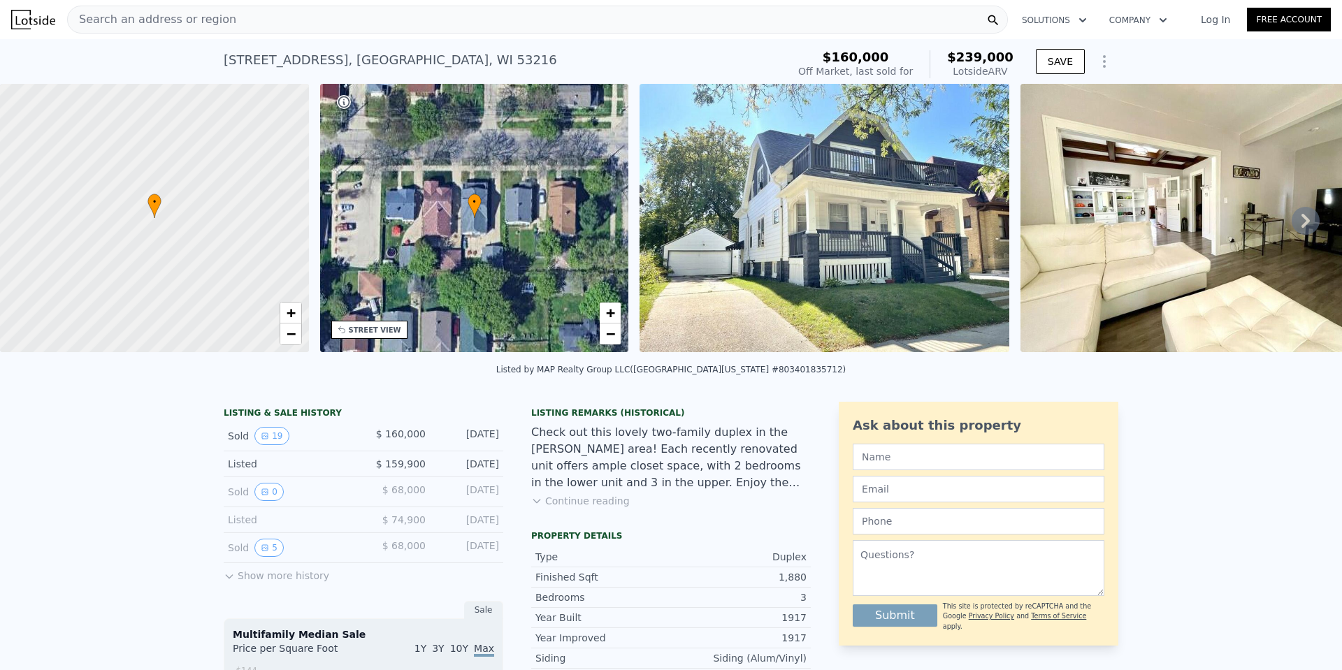
click at [882, 210] on img at bounding box center [825, 218] width 370 height 268
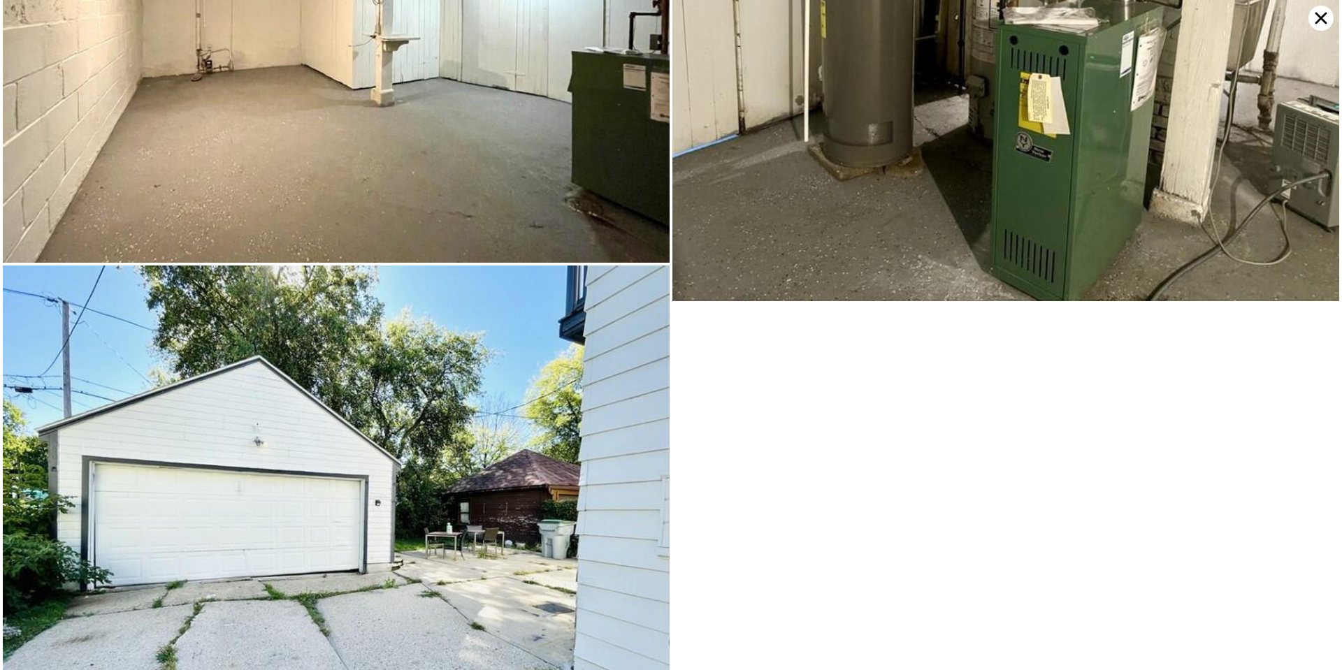
scroll to position [4354, 0]
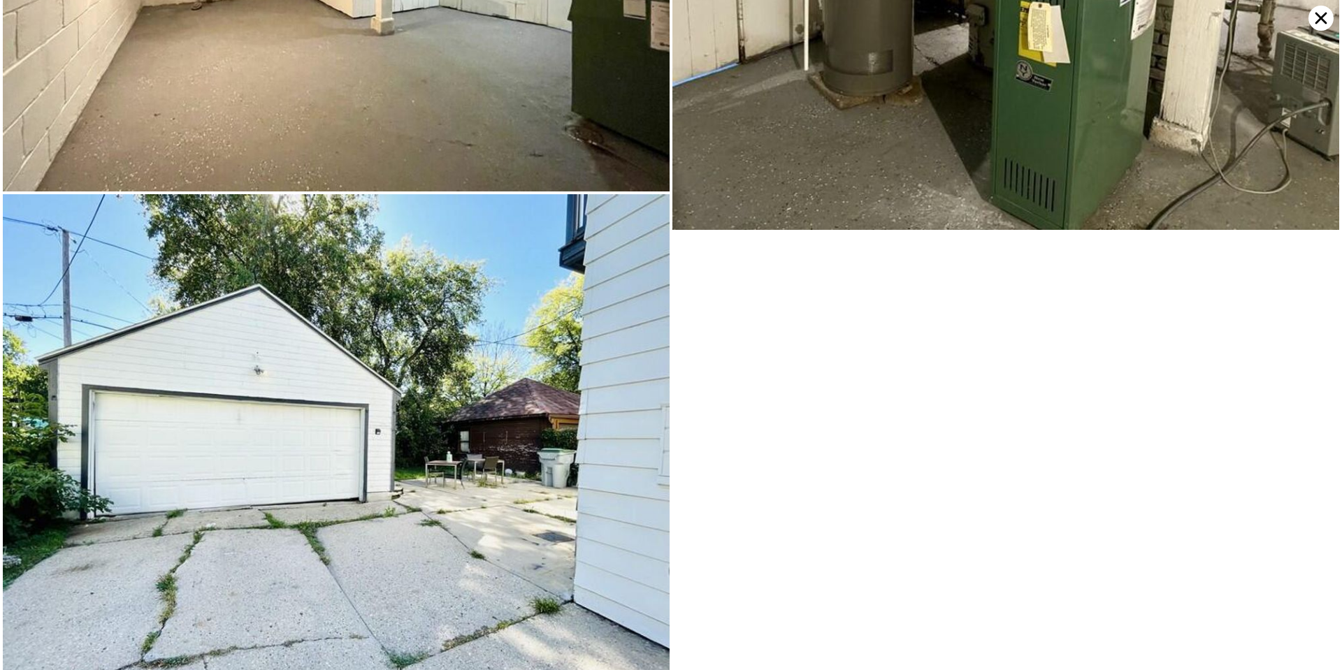
click at [1319, 20] on icon at bounding box center [1322, 19] width 12 height 12
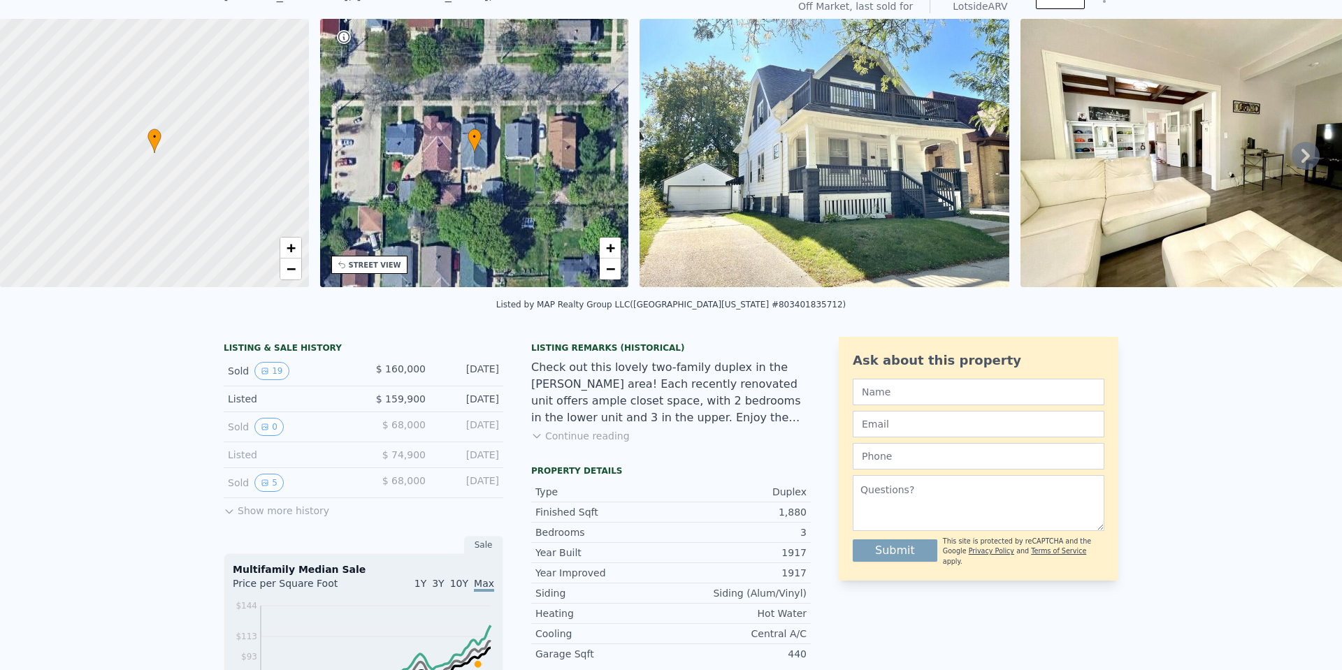
scroll to position [5, 0]
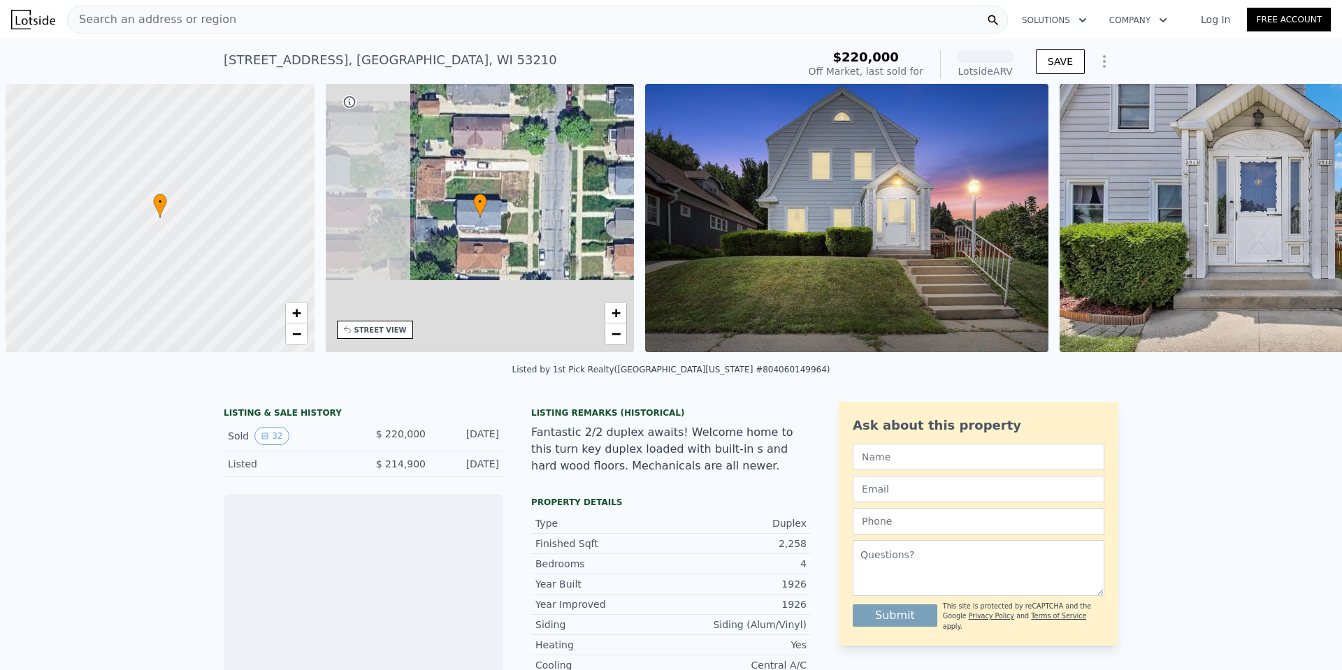
scroll to position [0, 6]
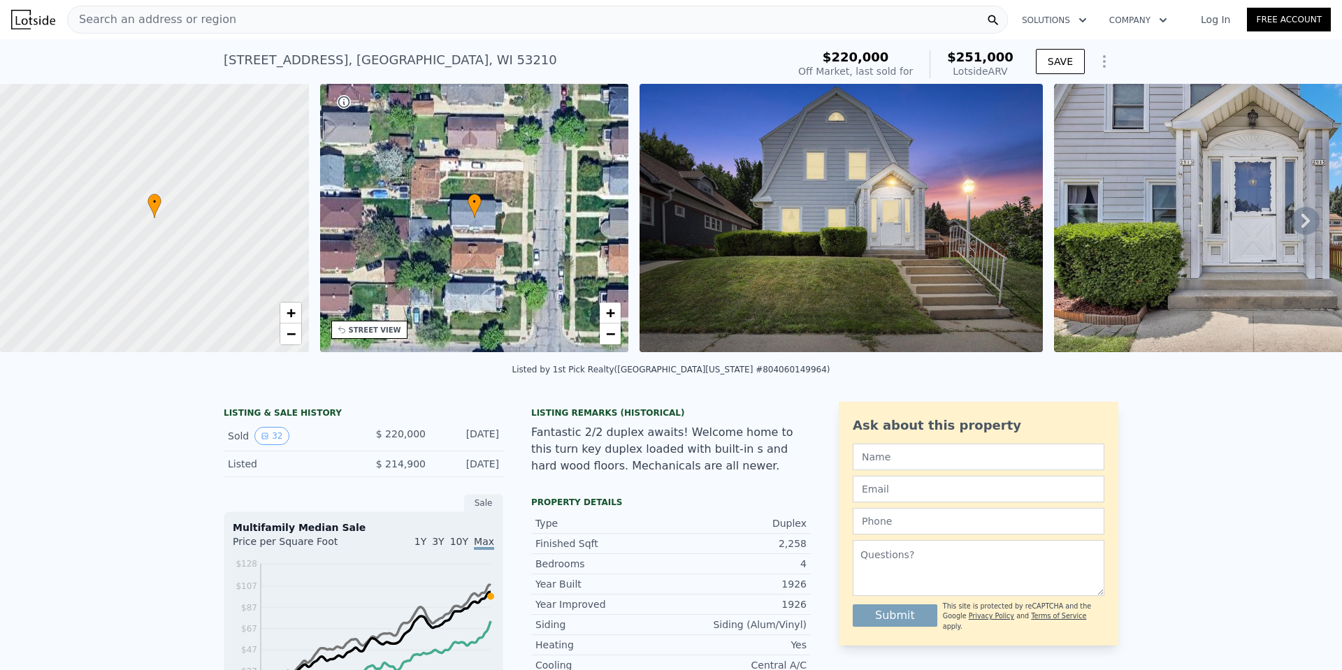
click at [787, 250] on img at bounding box center [841, 218] width 403 height 268
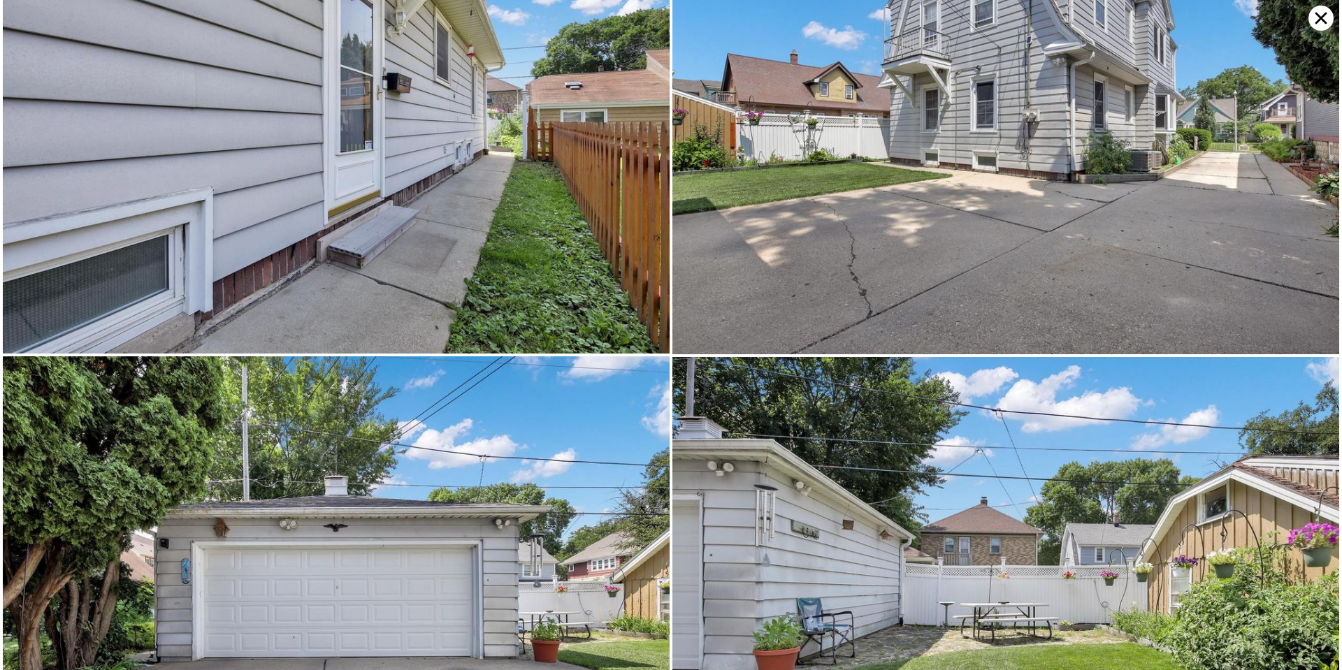
scroll to position [6424, 0]
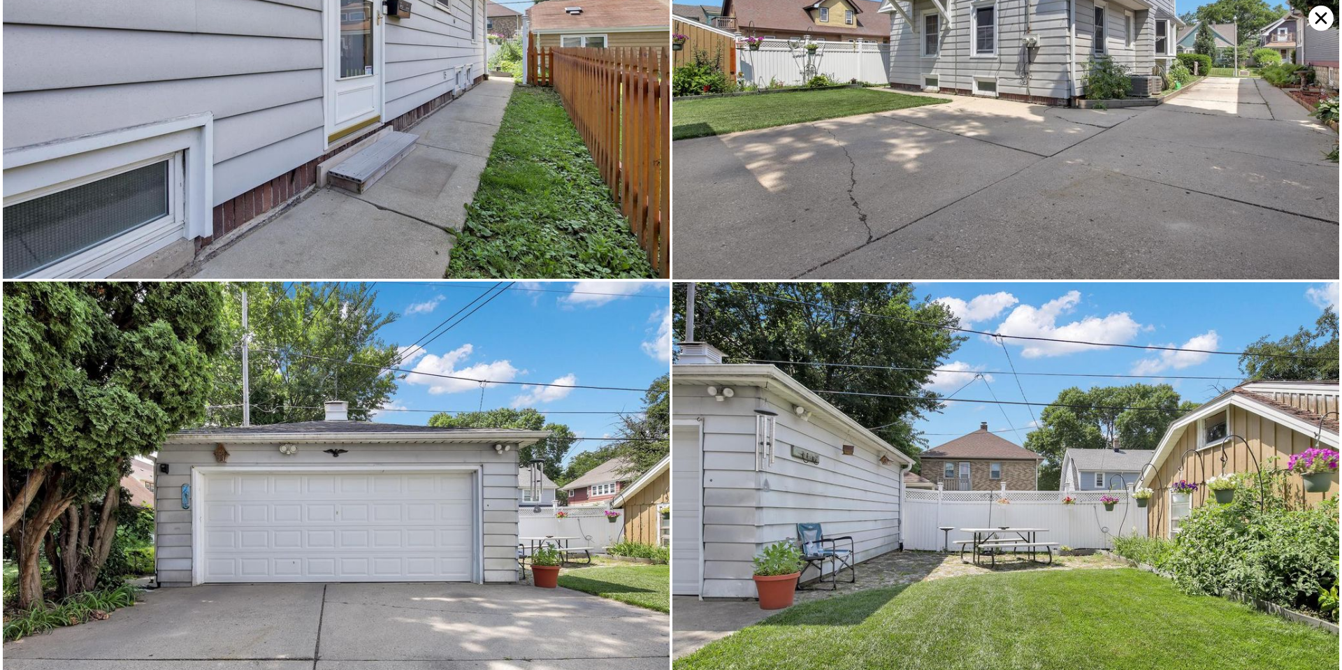
click at [1314, 13] on icon at bounding box center [1321, 18] width 25 height 25
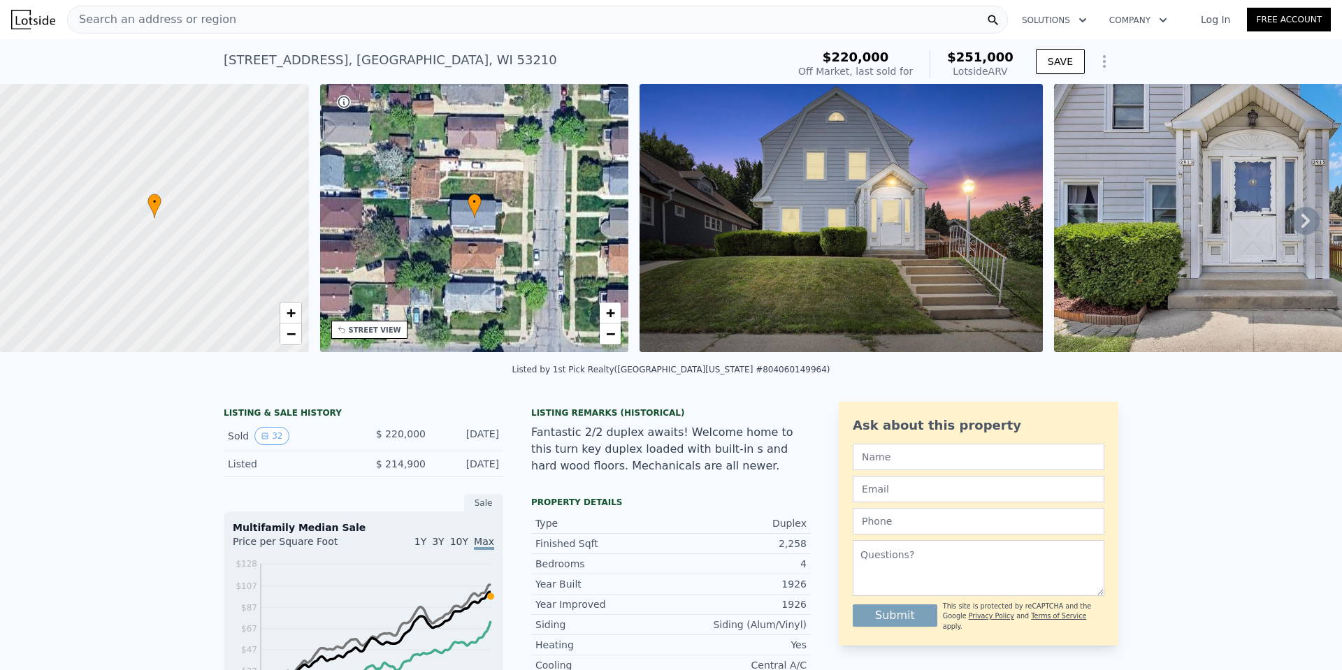
click at [326, 64] on div "2913 N 55th St # 2915 , Milwaukee , WI 53210" at bounding box center [391, 60] width 334 height 20
click at [329, 60] on div "2913 N 55th St # 2915 , Milwaukee , WI 53210" at bounding box center [391, 60] width 334 height 20
copy div "2913 N 55th St # 2915 , Milwaukee , WI 53210 Sold Aug 2025 for $220k (~ARV $251…"
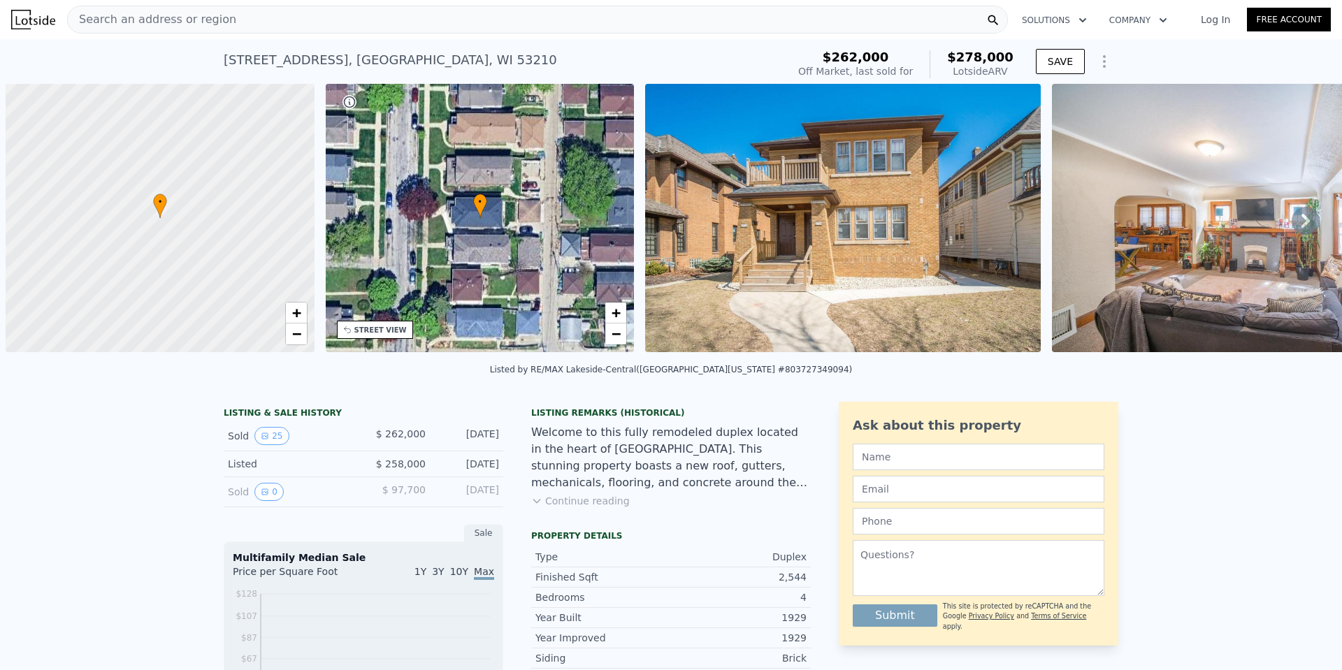
scroll to position [0, 6]
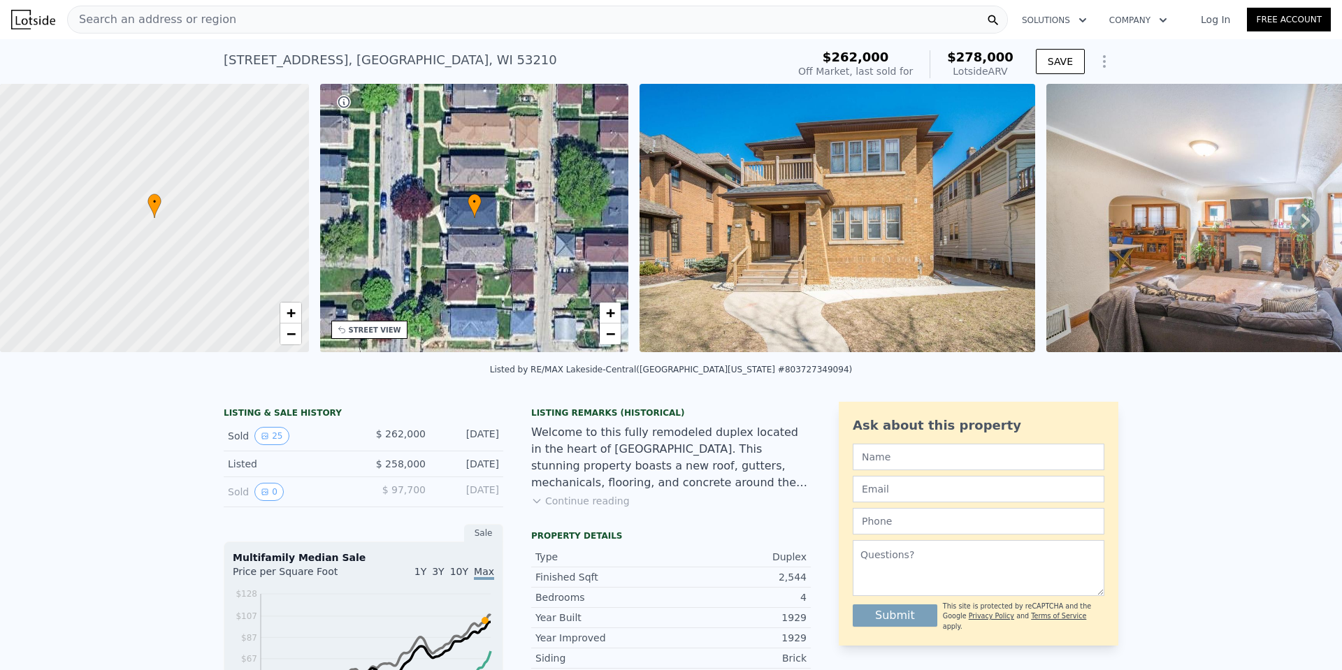
click at [795, 583] on div "2,544" at bounding box center [739, 578] width 136 height 14
click at [795, 585] on div "2,544" at bounding box center [739, 578] width 136 height 14
click at [371, 62] on div "2734 N 54th St # 2736 , Milwaukee , WI 53210" at bounding box center [391, 60] width 334 height 20
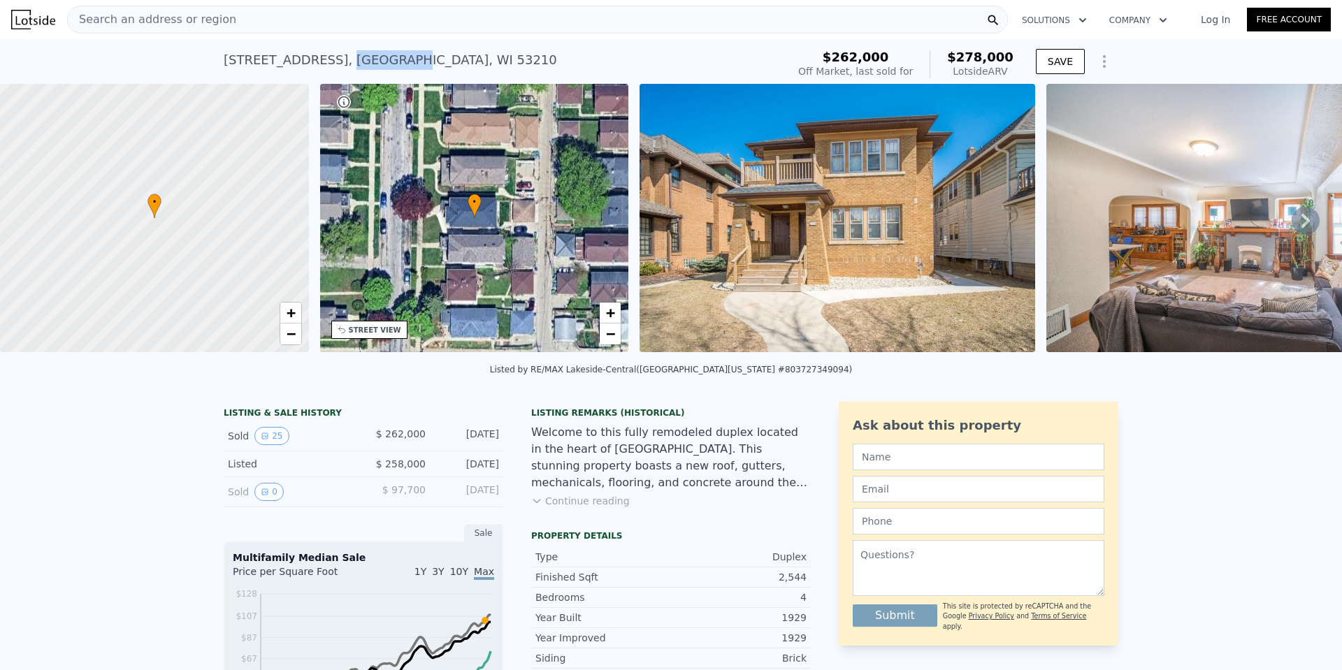
click at [371, 62] on div "2734 N 54th St # 2736 , Milwaukee , WI 53210" at bounding box center [391, 60] width 334 height 20
click at [381, 50] on div "2734 N 54th St # 2736 , Milwaukee , WI 53210" at bounding box center [391, 60] width 334 height 20
click at [372, 32] on div at bounding box center [372, 32] width 0 height 0
click at [381, 52] on div "2734 N 54th St # 2736 , Milwaukee , WI 53210" at bounding box center [391, 60] width 334 height 20
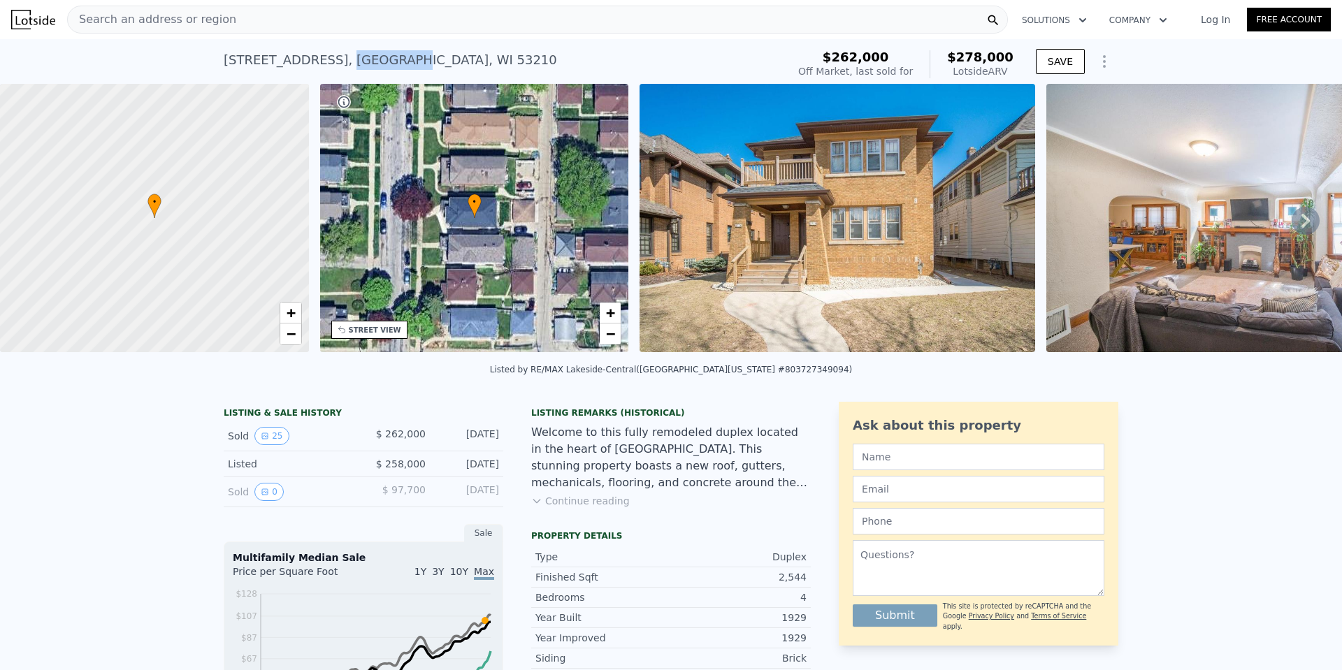
click at [381, 52] on div "2734 N 54th St # 2736 , Milwaukee , WI 53210" at bounding box center [391, 60] width 334 height 20
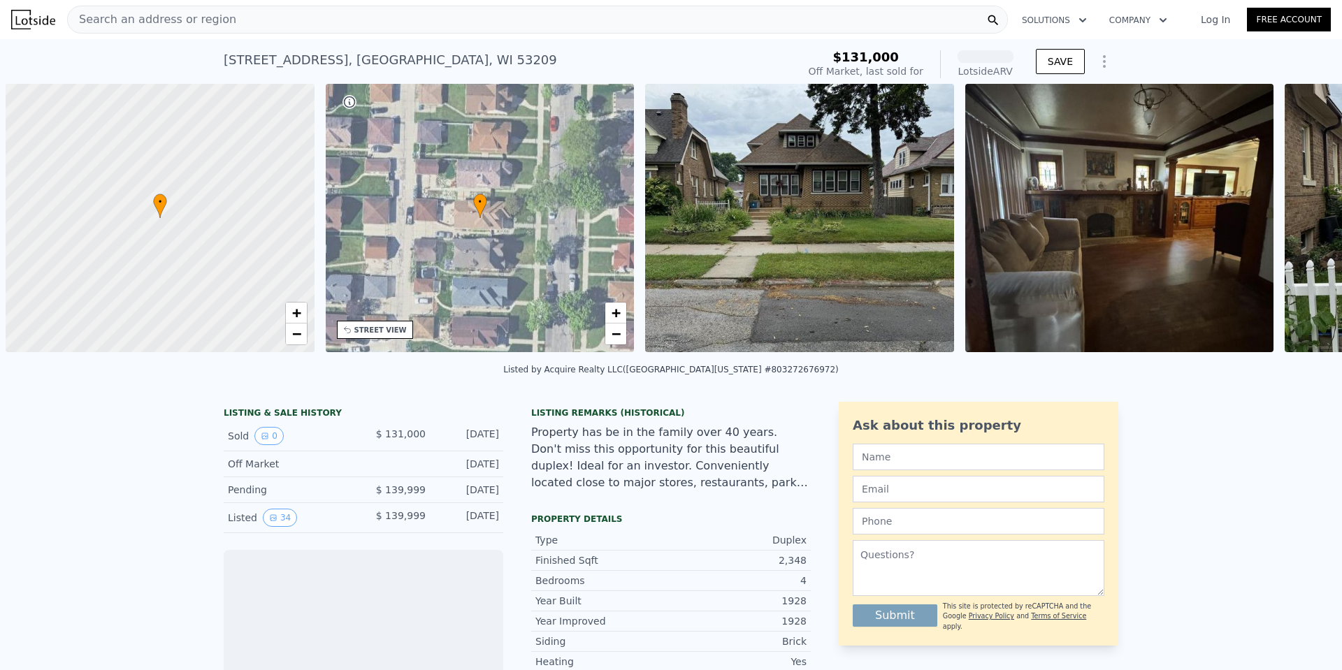
scroll to position [0, 6]
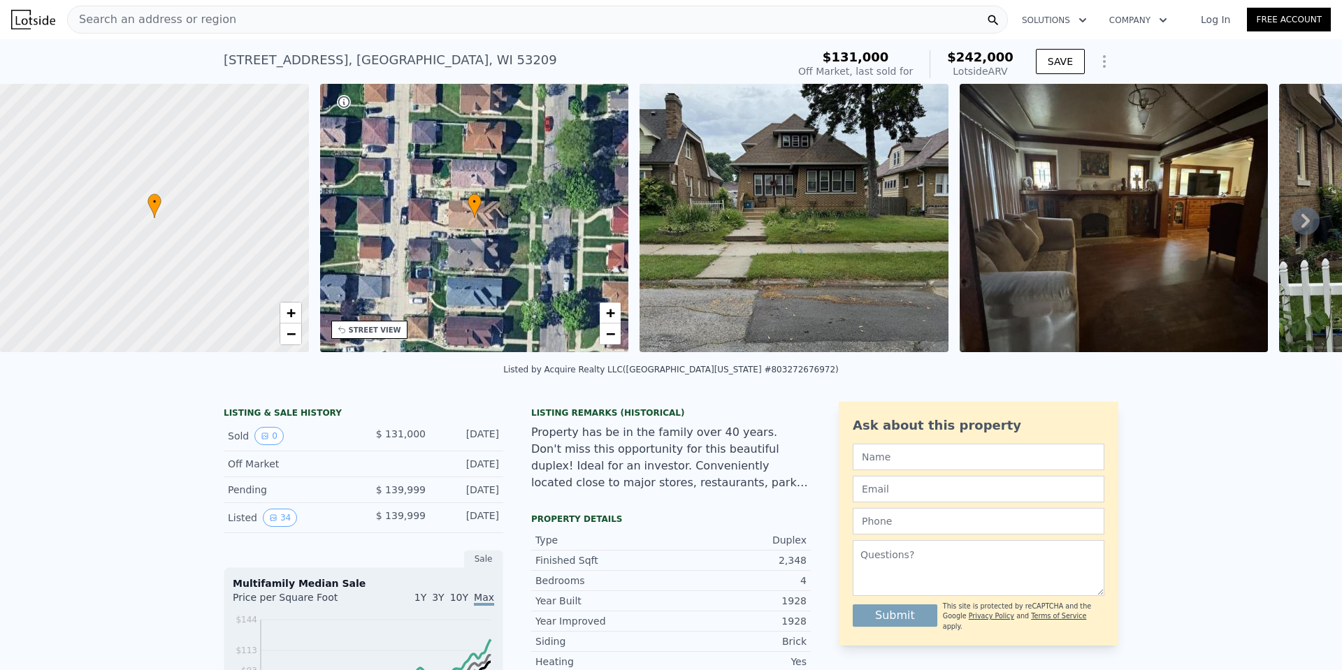
click at [805, 215] on img at bounding box center [794, 218] width 309 height 268
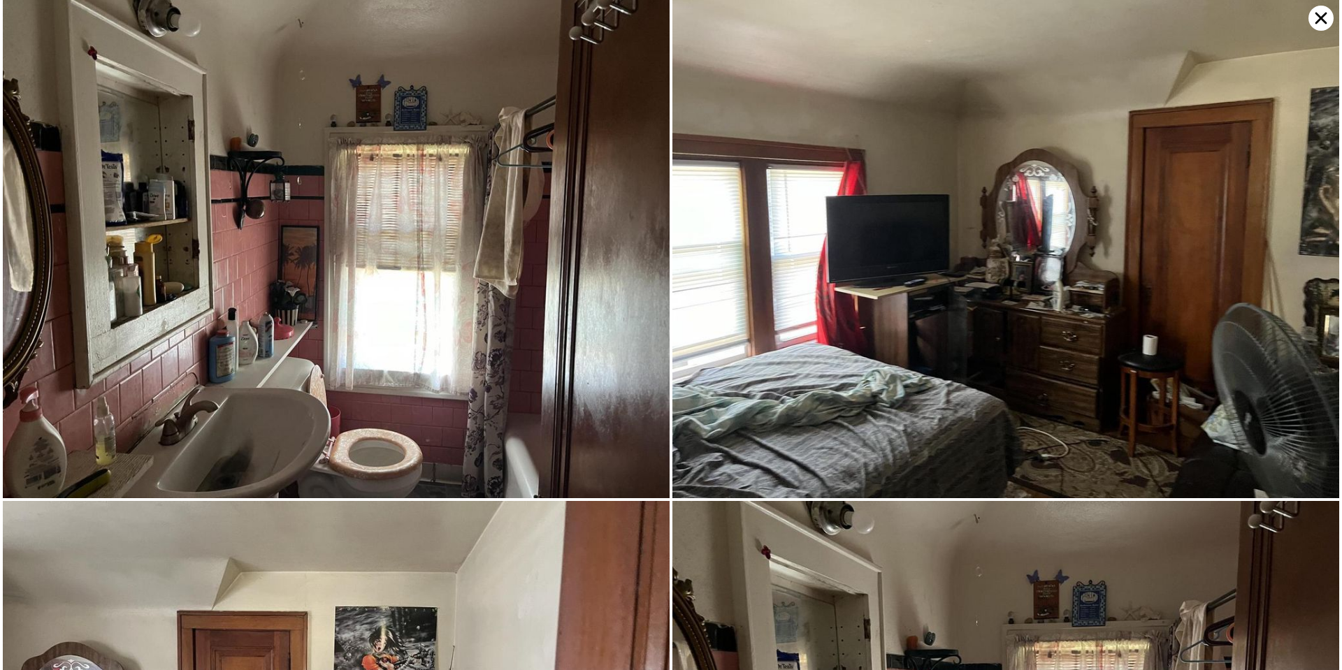
scroll to position [6976, 0]
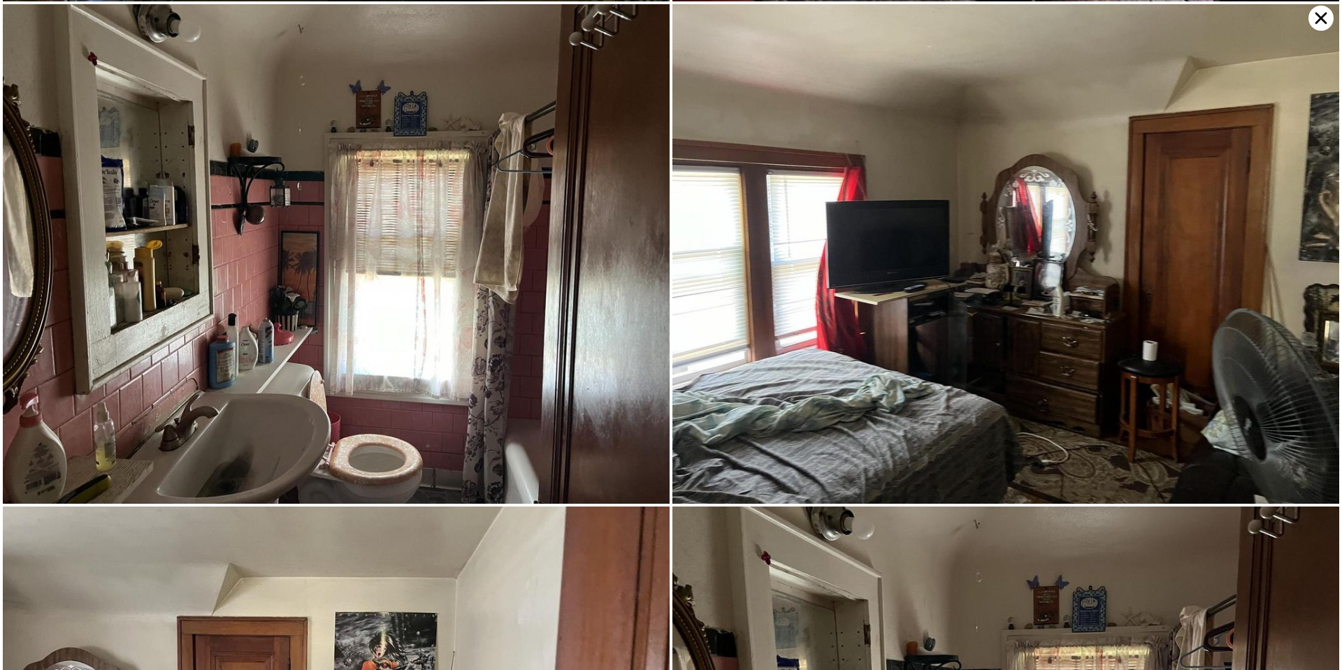
click at [1322, 28] on icon at bounding box center [1321, 18] width 25 height 25
